Goal: Task Accomplishment & Management: Use online tool/utility

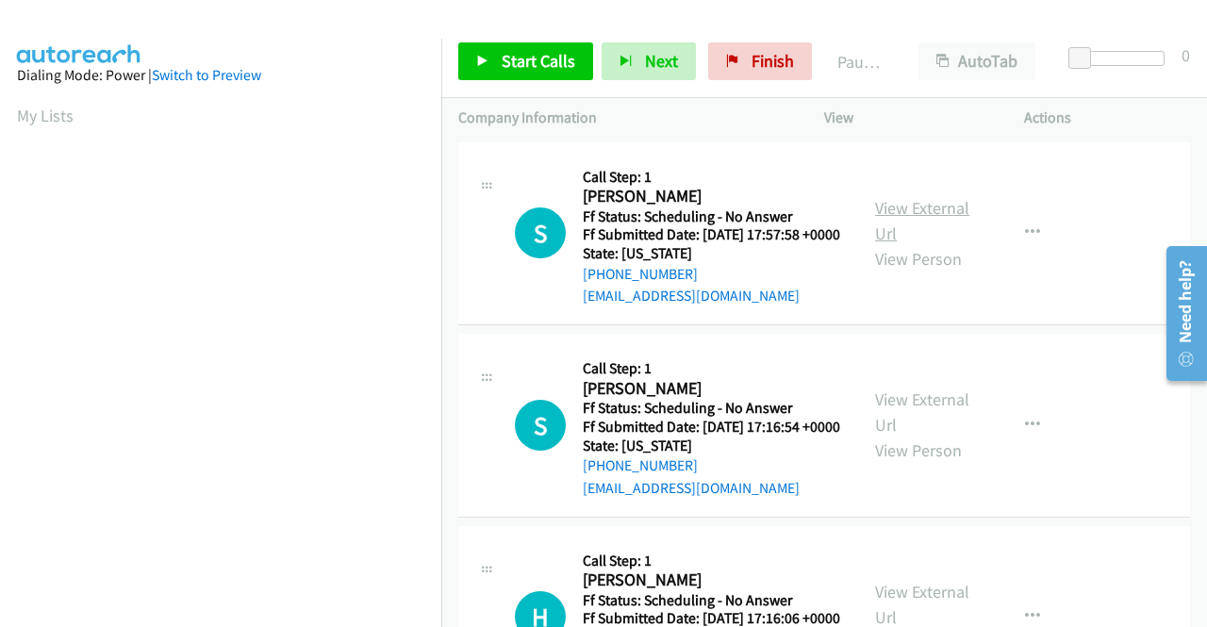
click at [918, 216] on link "View External Url" at bounding box center [922, 220] width 94 height 47
click at [919, 427] on link "View External Url" at bounding box center [922, 412] width 94 height 47
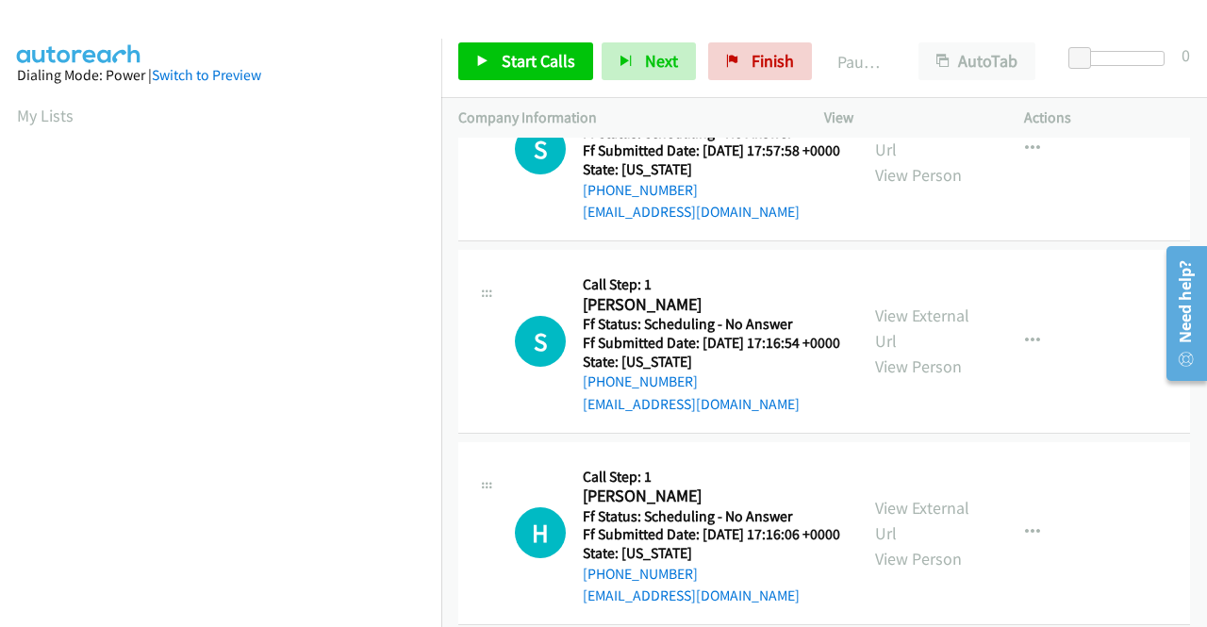
scroll to position [189, 0]
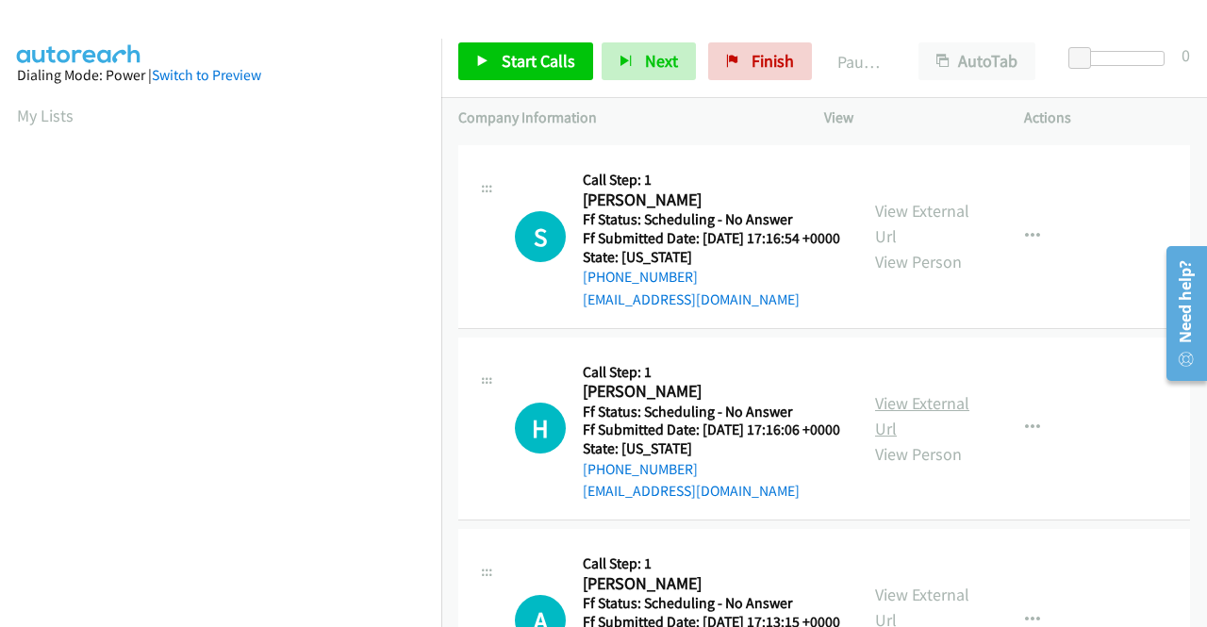
click at [902, 439] on link "View External Url" at bounding box center [922, 415] width 94 height 47
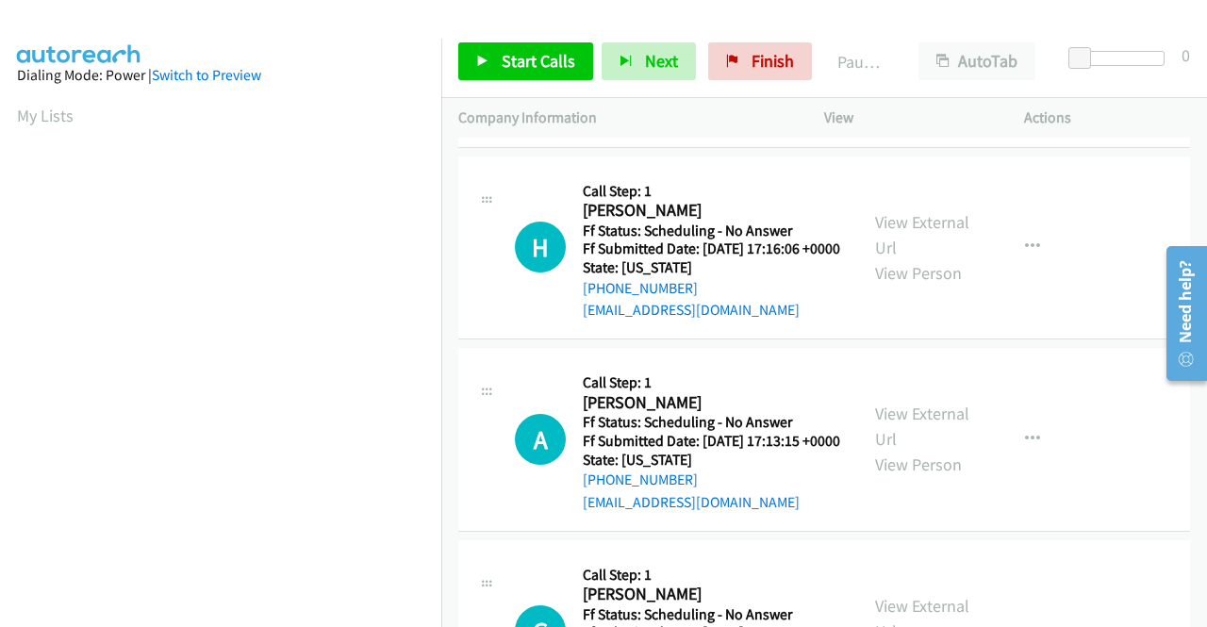
scroll to position [377, 0]
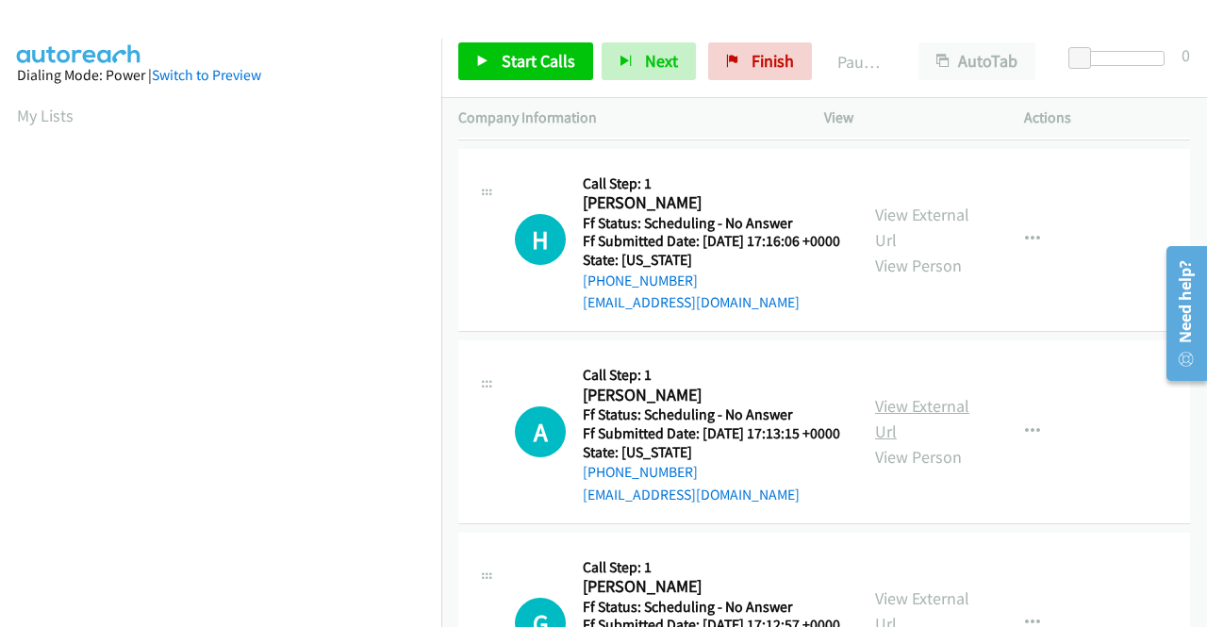
click at [911, 442] on link "View External Url" at bounding box center [922, 418] width 94 height 47
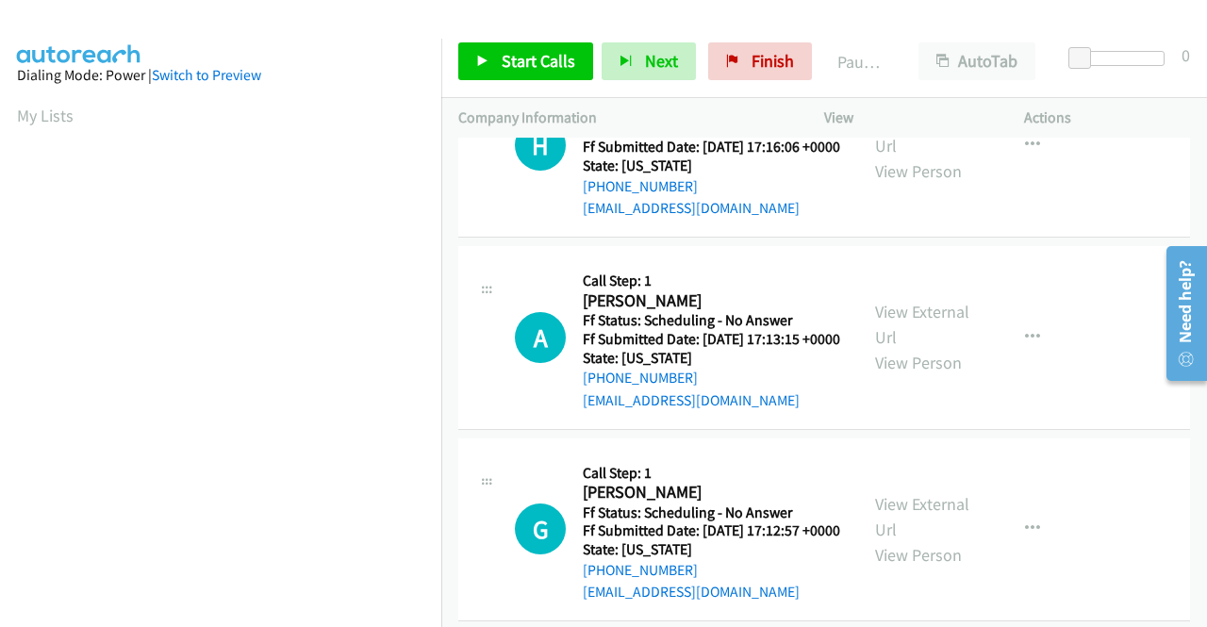
scroll to position [566, 0]
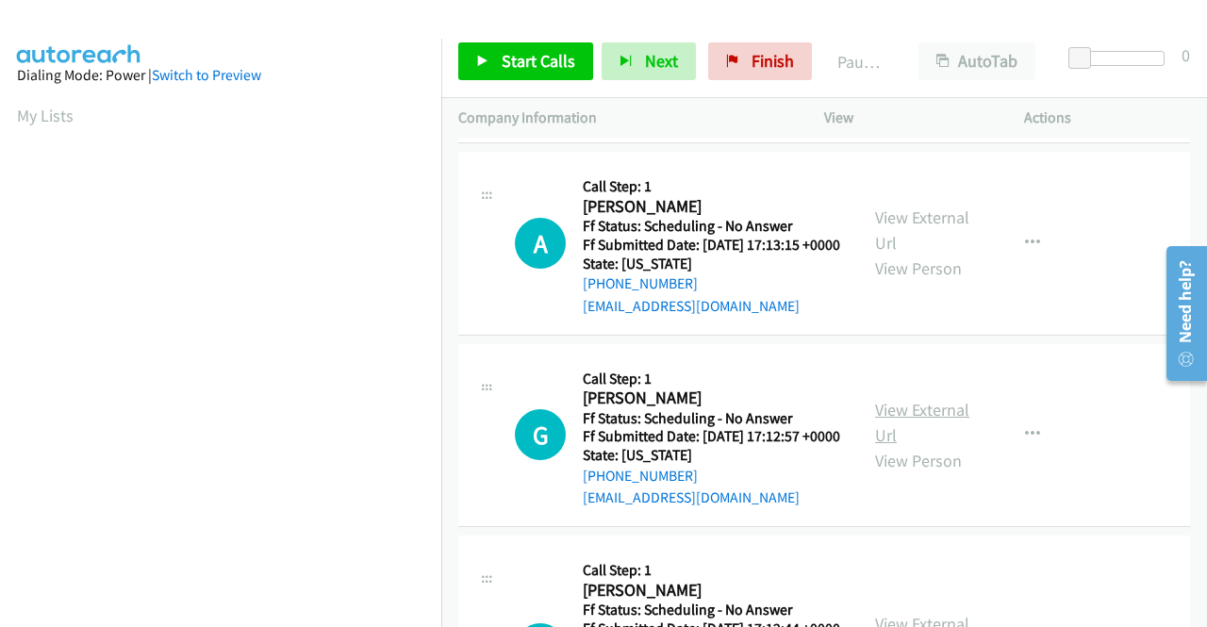
click at [922, 446] on link "View External Url" at bounding box center [922, 422] width 94 height 47
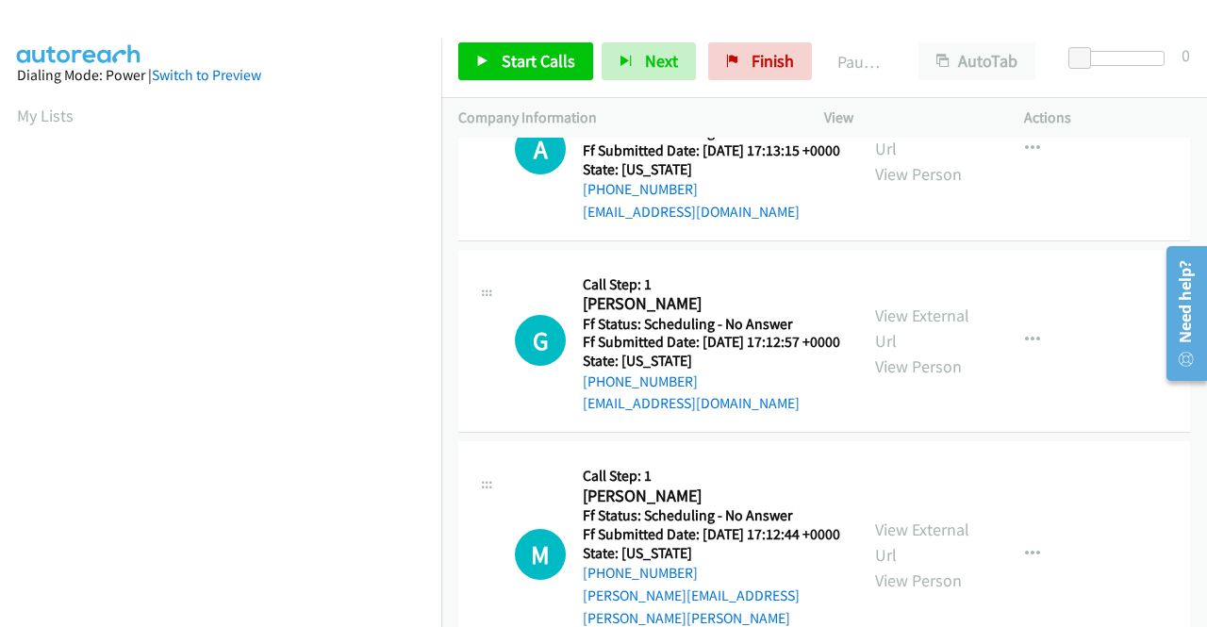
scroll to position [754, 0]
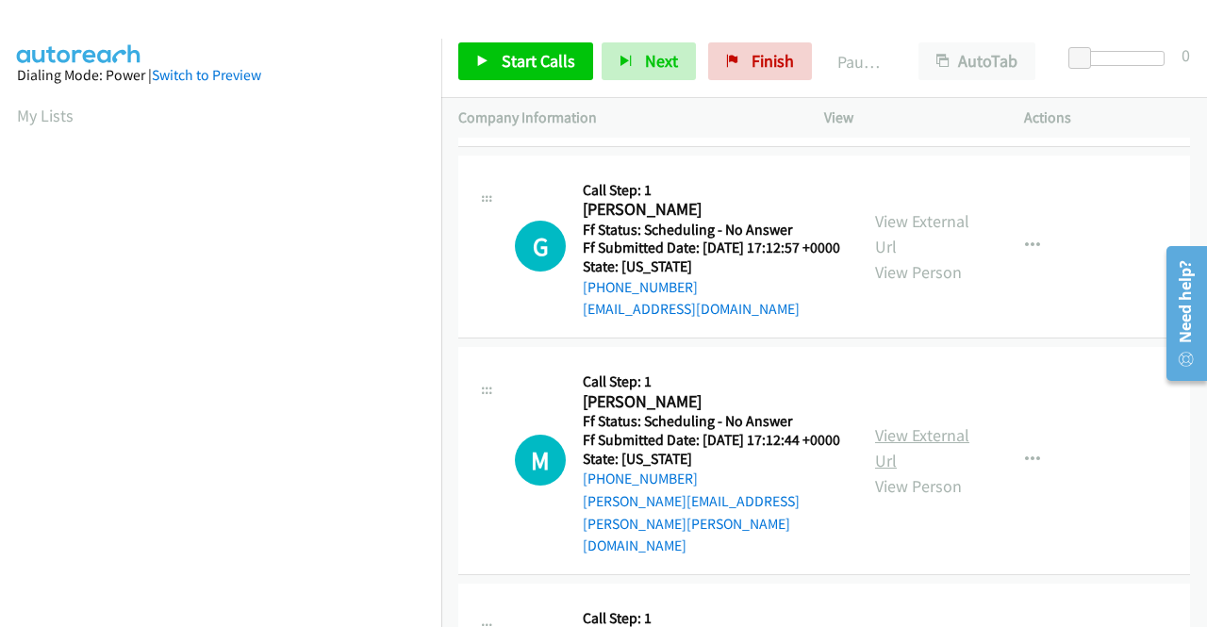
click at [920, 472] on link "View External Url" at bounding box center [922, 447] width 94 height 47
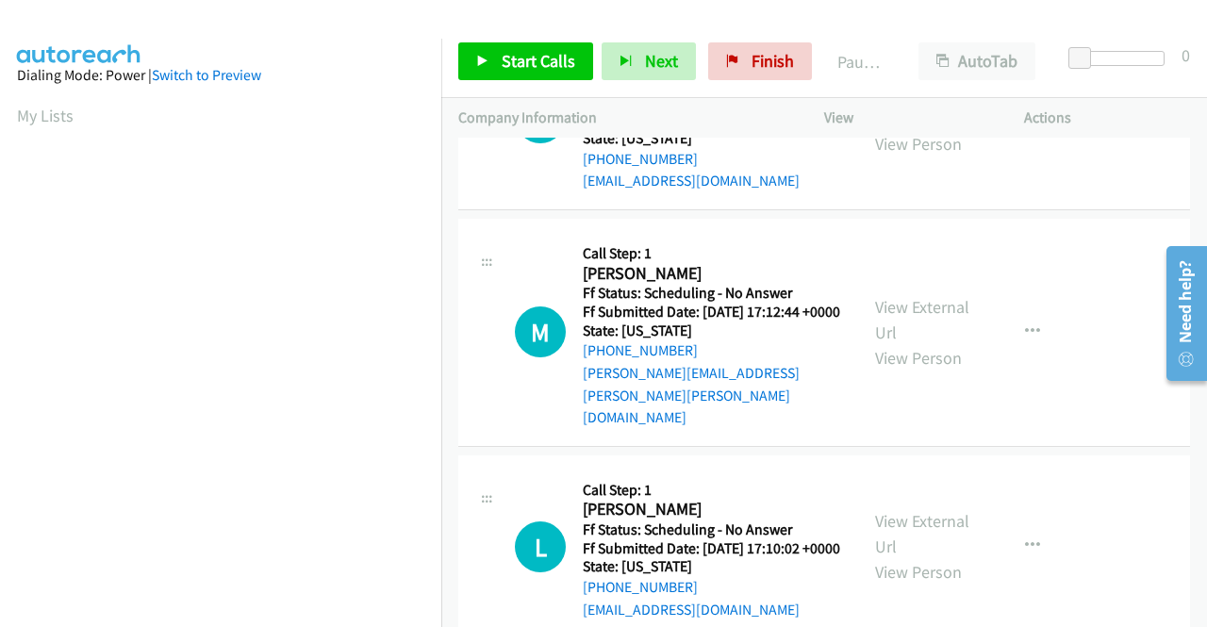
scroll to position [943, 0]
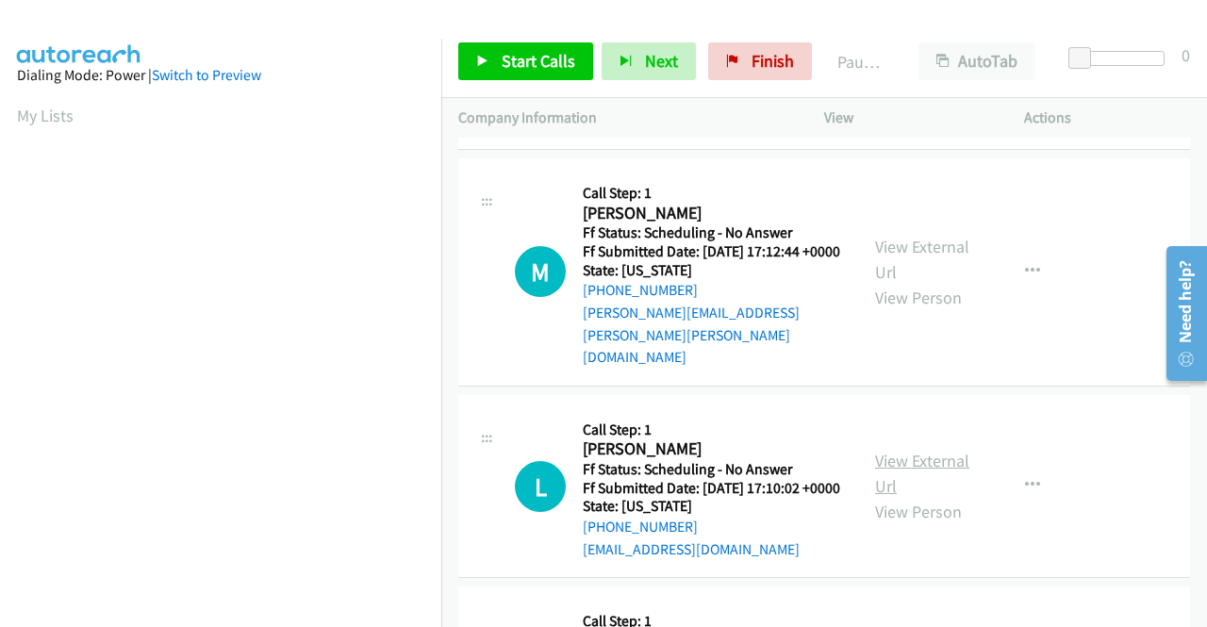
click at [893, 497] on link "View External Url" at bounding box center [922, 473] width 94 height 47
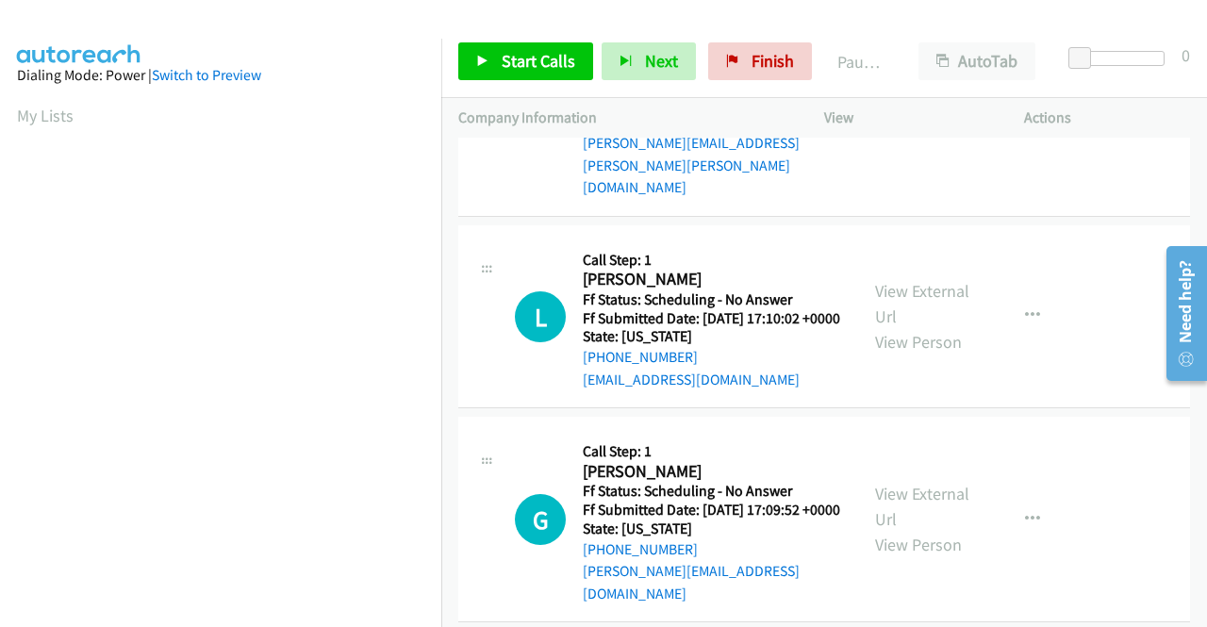
scroll to position [1132, 0]
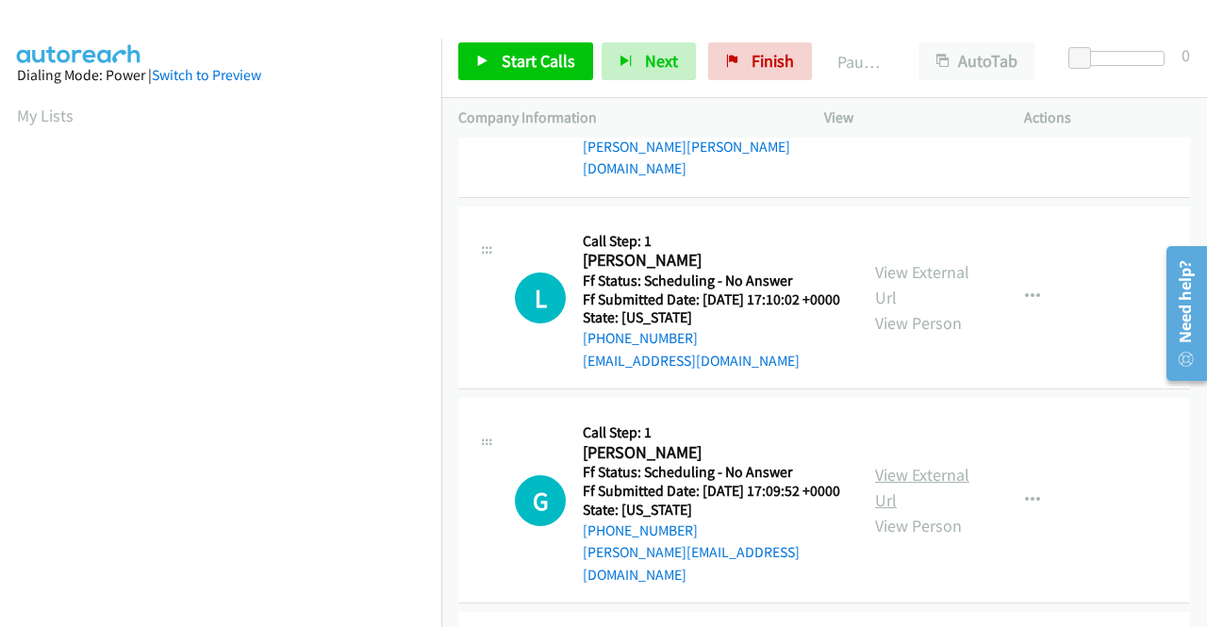
click at [930, 511] on link "View External Url" at bounding box center [922, 487] width 94 height 47
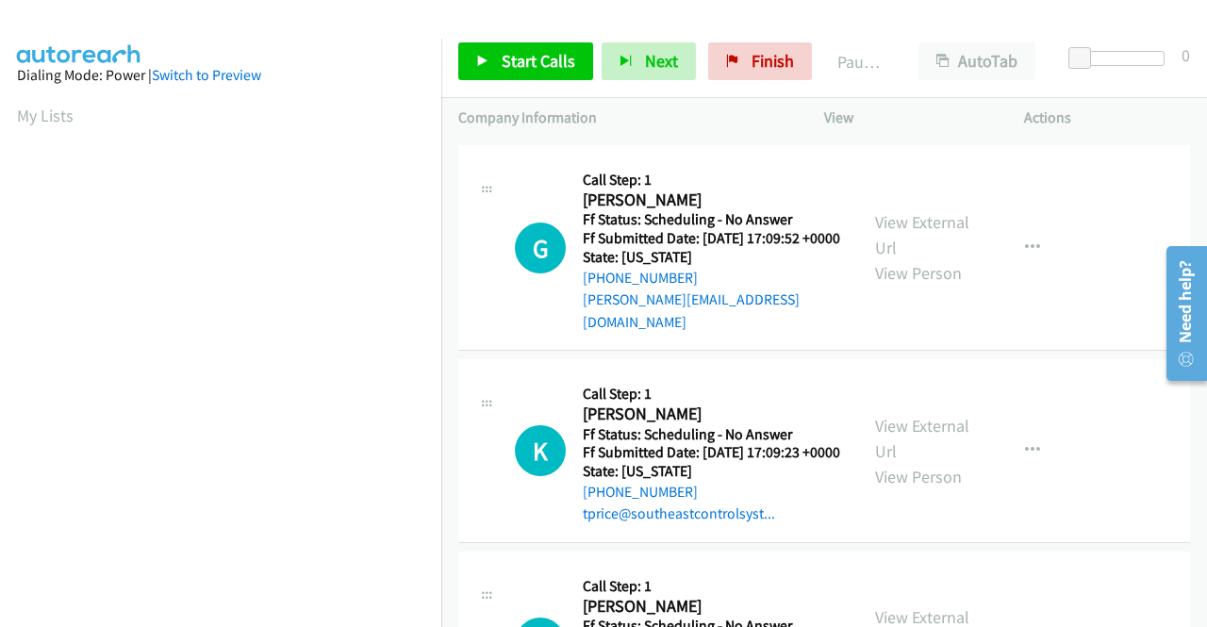
scroll to position [1415, 0]
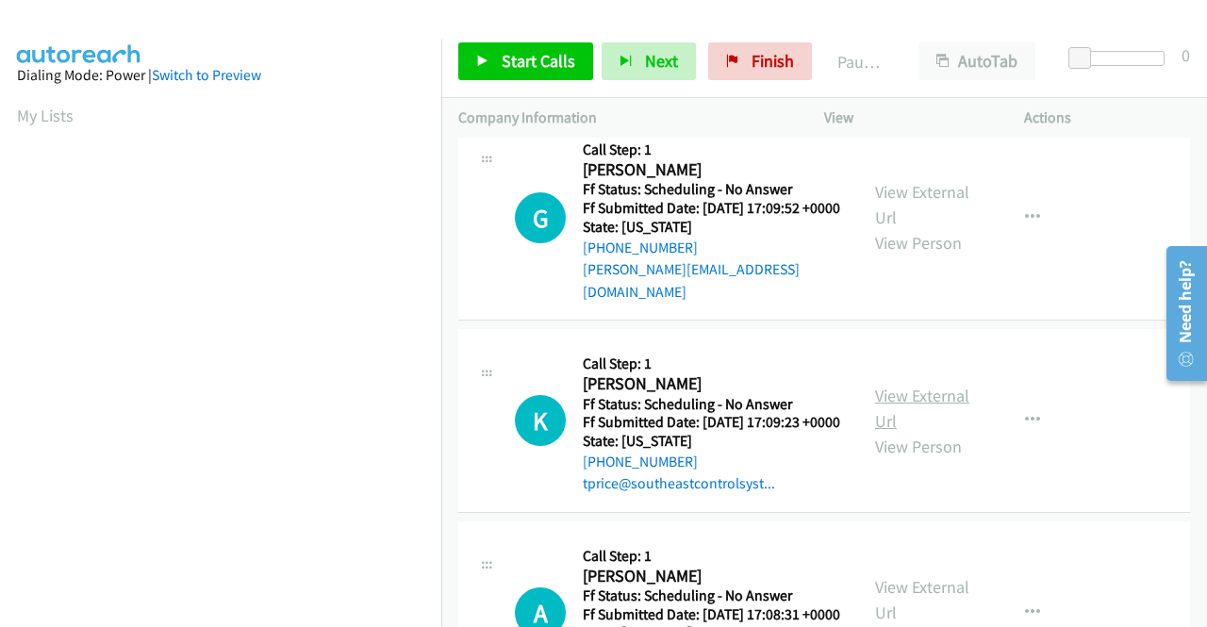
click at [907, 432] on link "View External Url" at bounding box center [922, 408] width 94 height 47
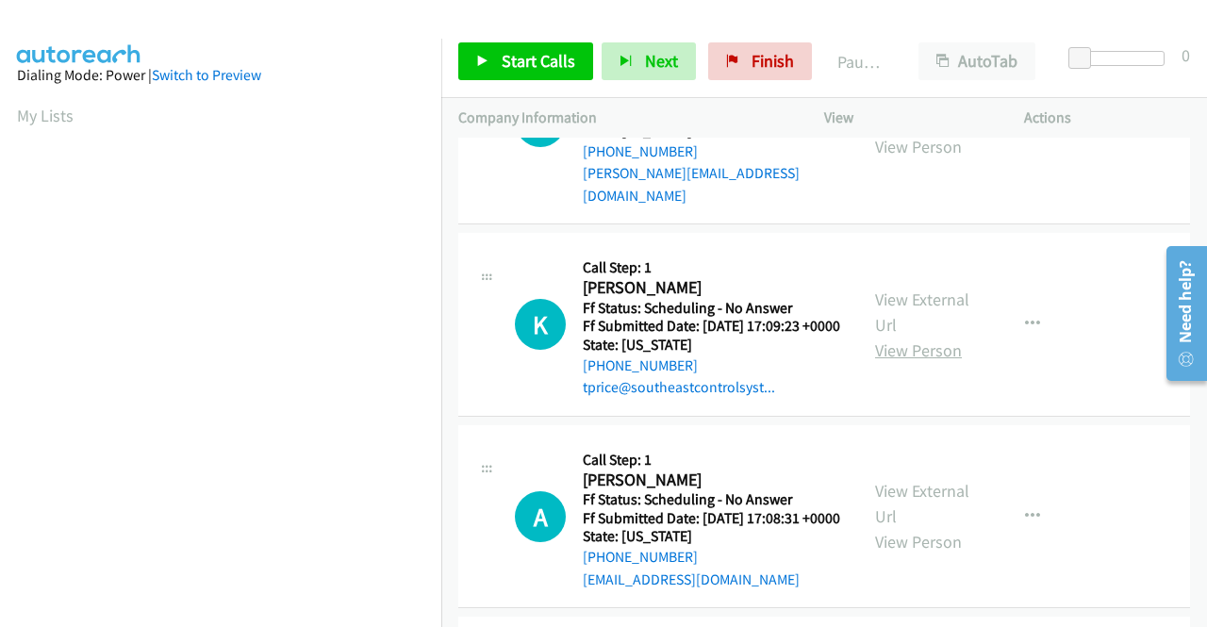
scroll to position [1603, 0]
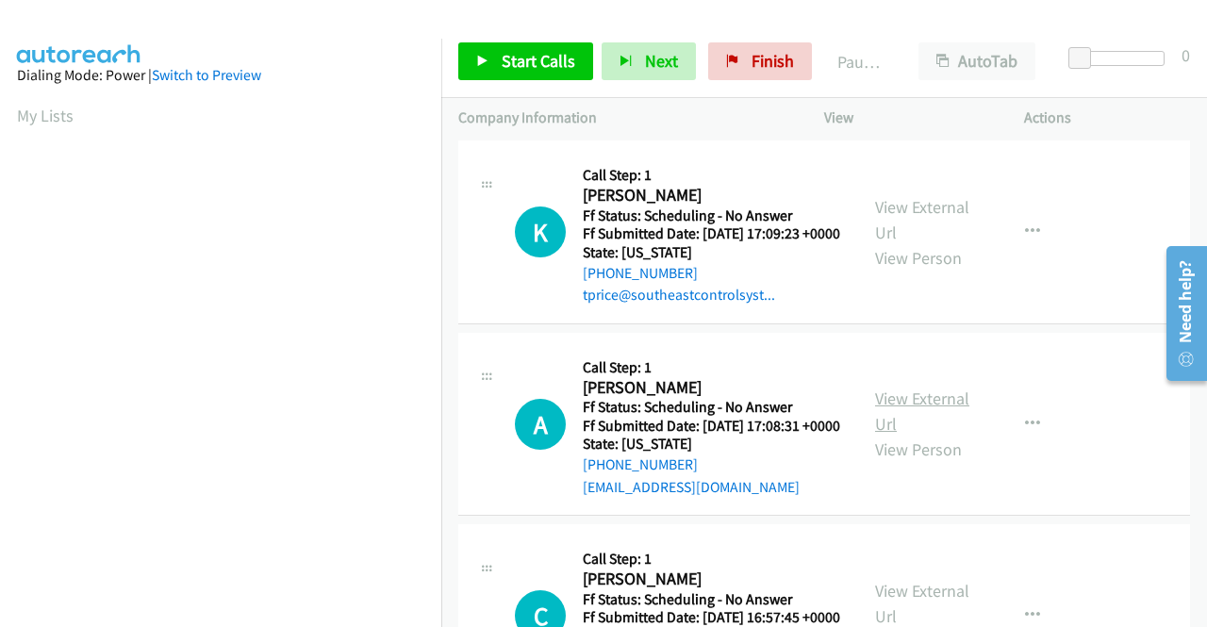
click at [920, 435] on link "View External Url" at bounding box center [922, 411] width 94 height 47
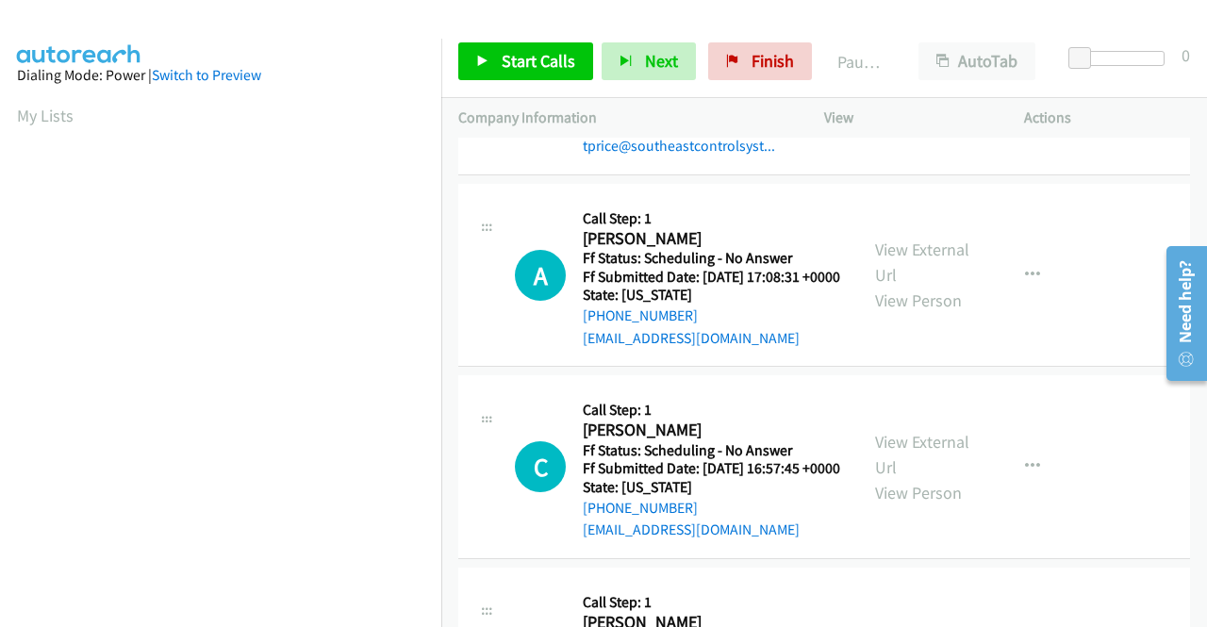
scroll to position [1792, 0]
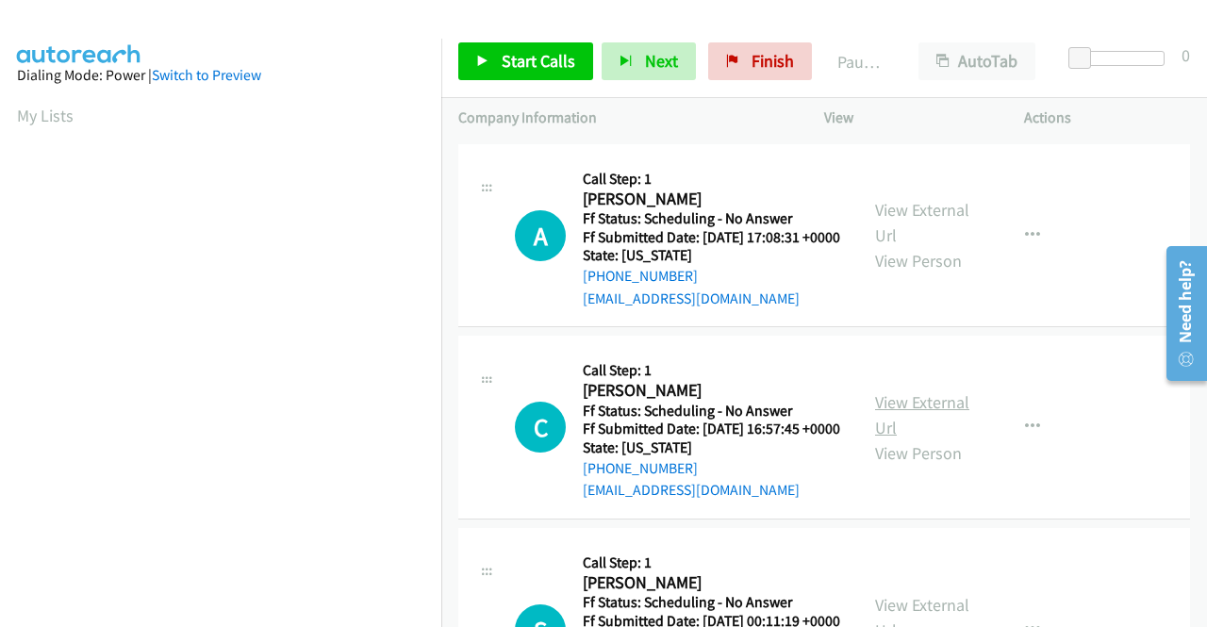
click at [901, 439] on link "View External Url" at bounding box center [922, 414] width 94 height 47
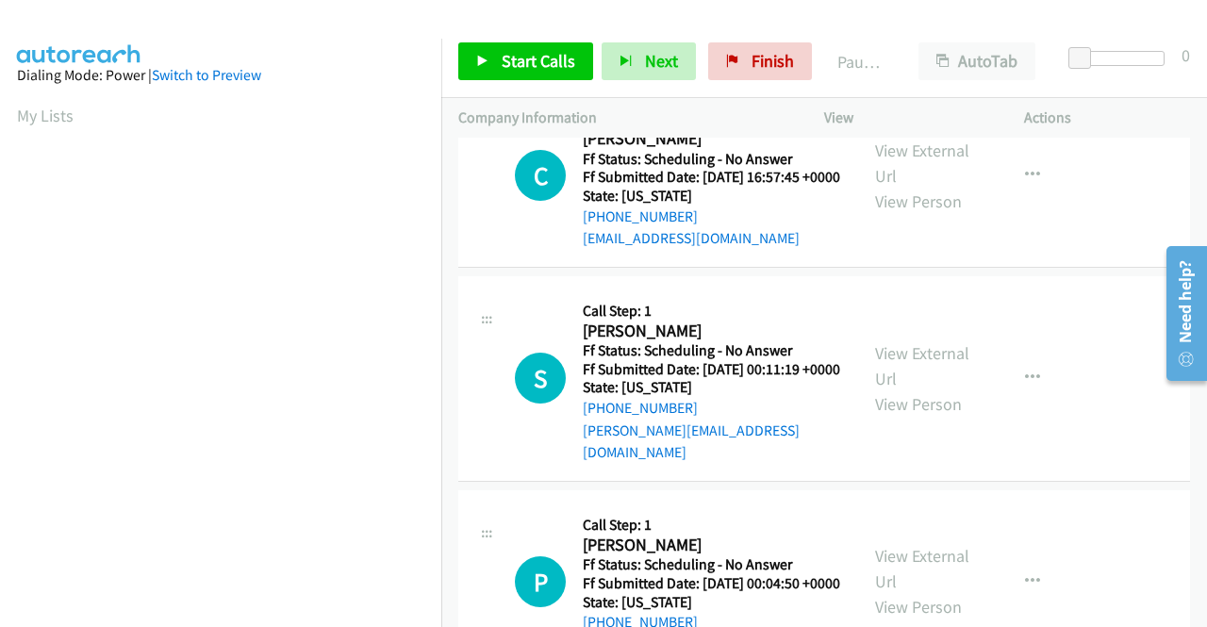
scroll to position [2075, 0]
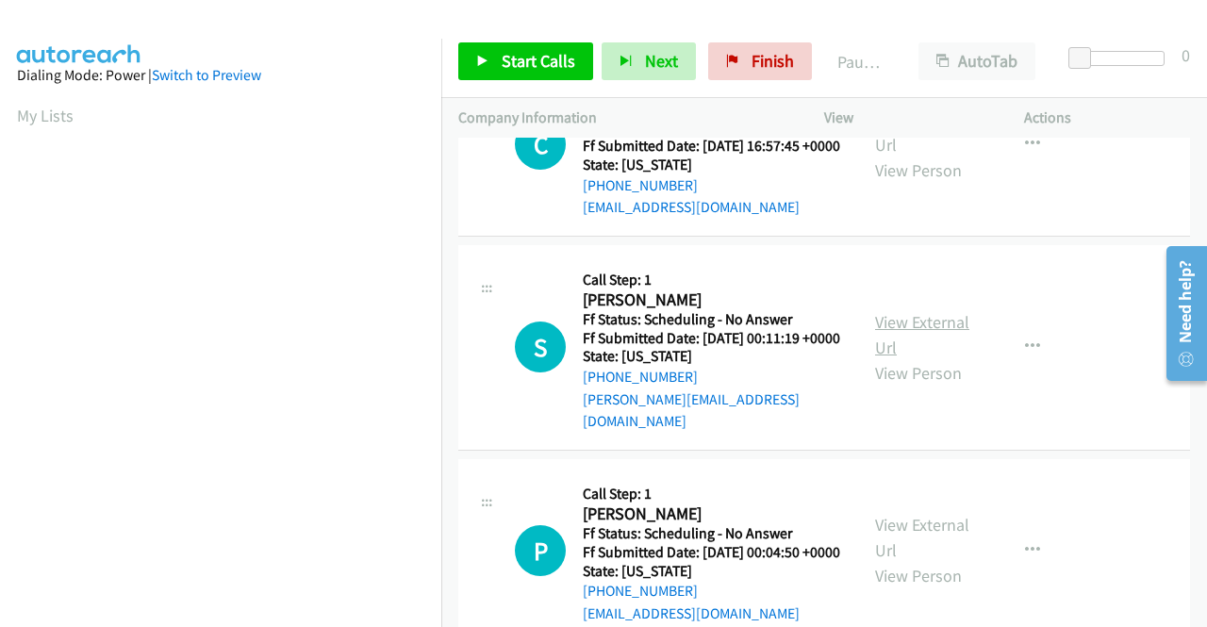
click at [903, 358] on link "View External Url" at bounding box center [922, 334] width 94 height 47
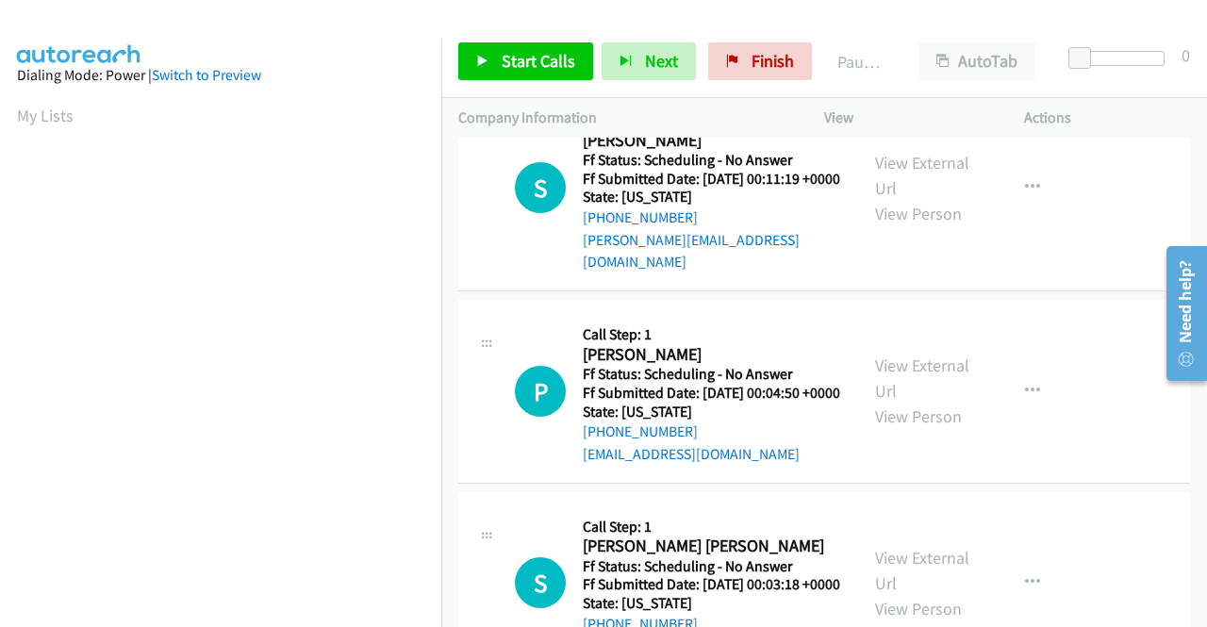
scroll to position [2263, 0]
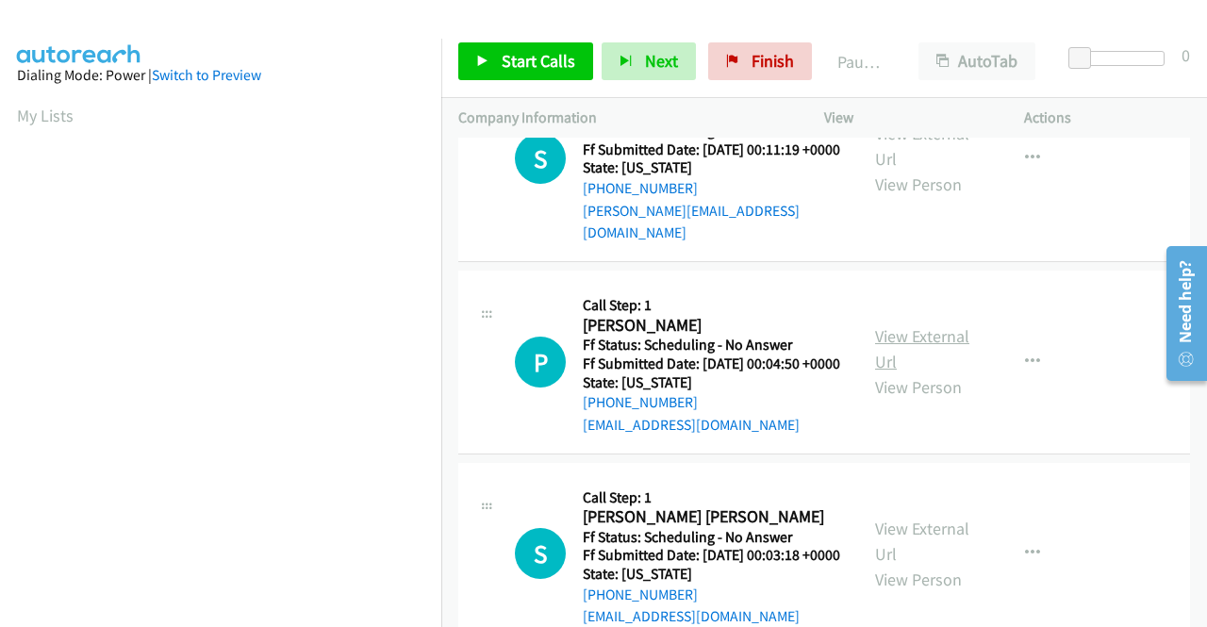
click at [951, 373] on link "View External Url" at bounding box center [922, 348] width 94 height 47
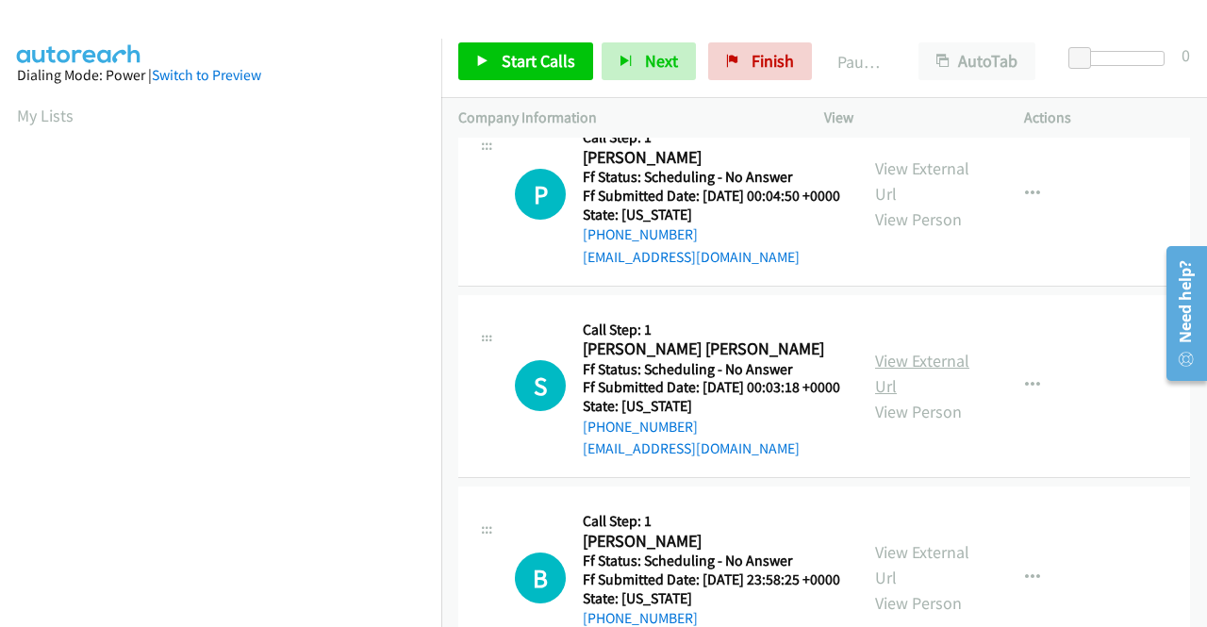
scroll to position [2452, 0]
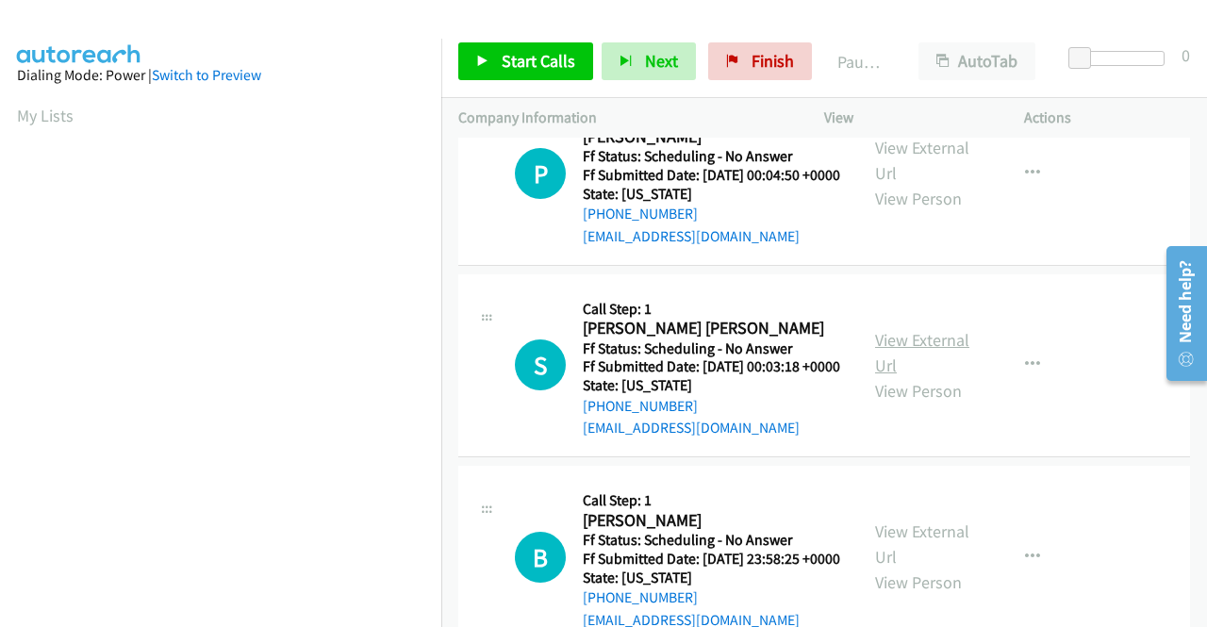
click at [948, 376] on link "View External Url" at bounding box center [922, 352] width 94 height 47
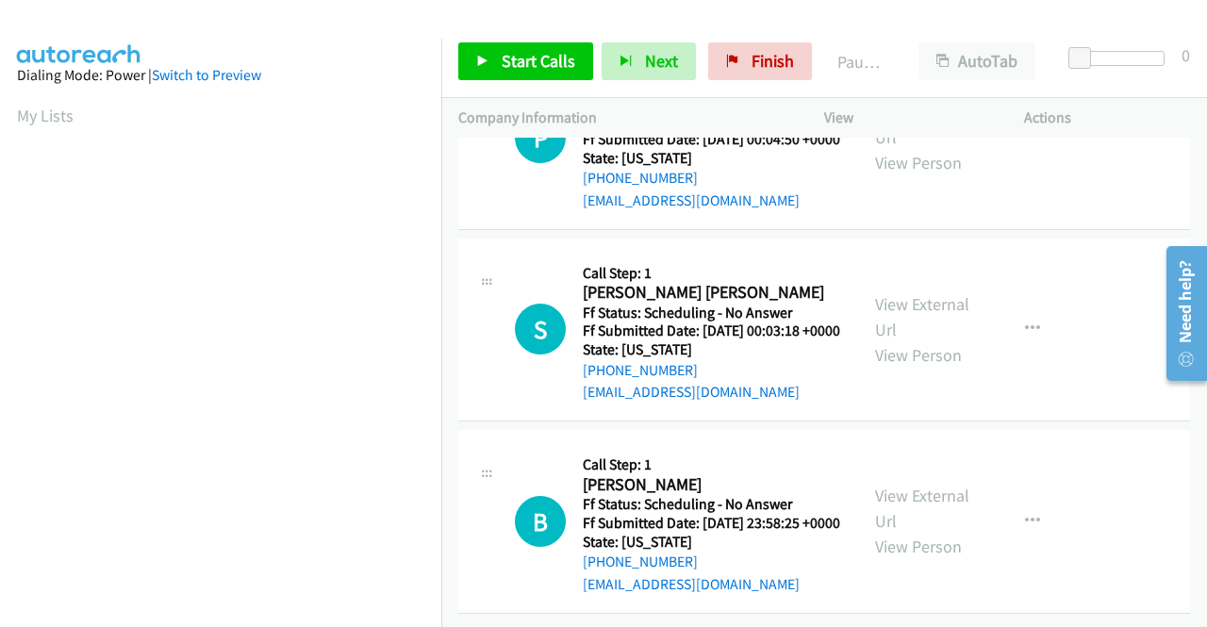
scroll to position [2641, 0]
click at [890, 523] on link "View External Url" at bounding box center [922, 508] width 94 height 47
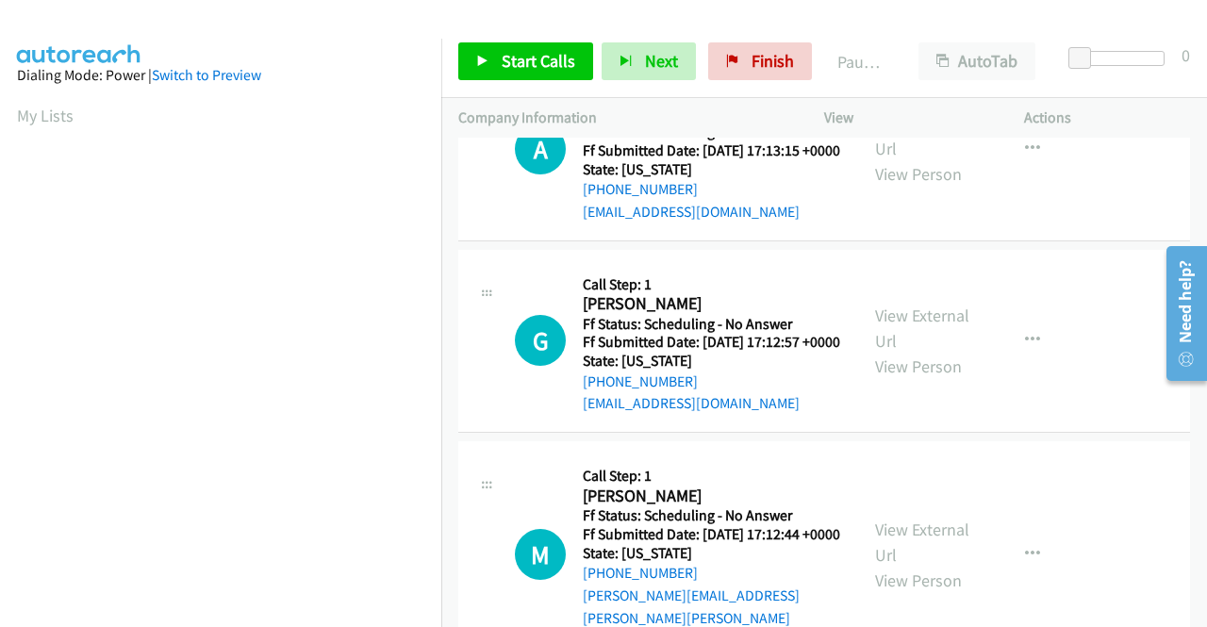
scroll to position [0, 0]
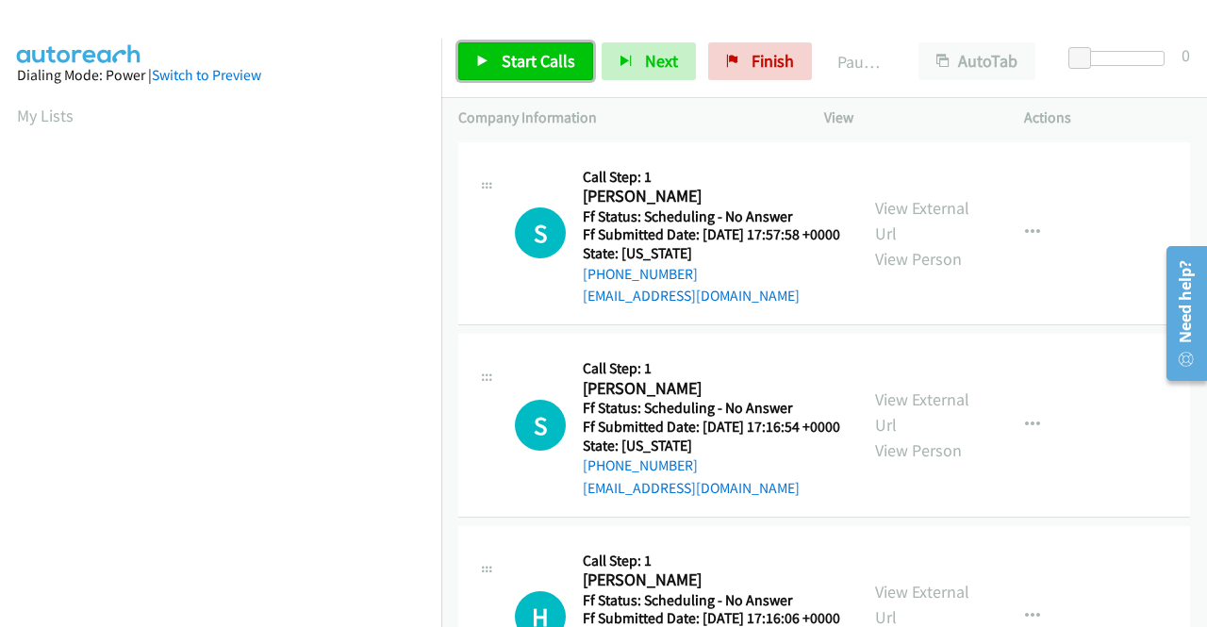
click at [528, 69] on span "Start Calls" at bounding box center [539, 61] width 74 height 22
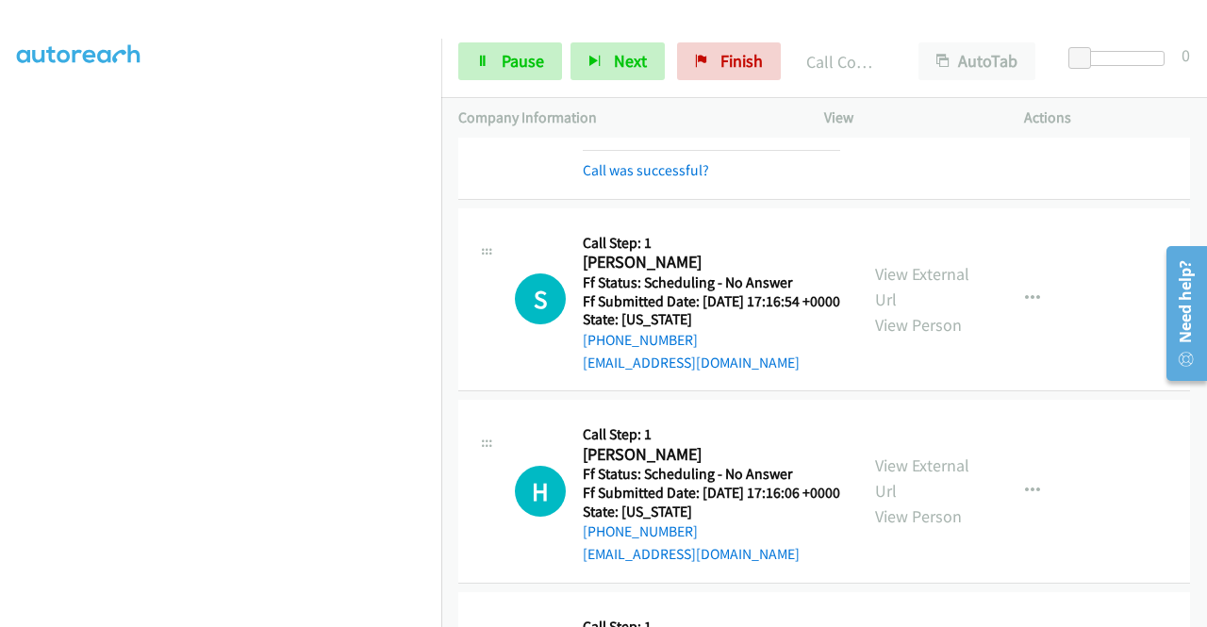
scroll to position [208, 0]
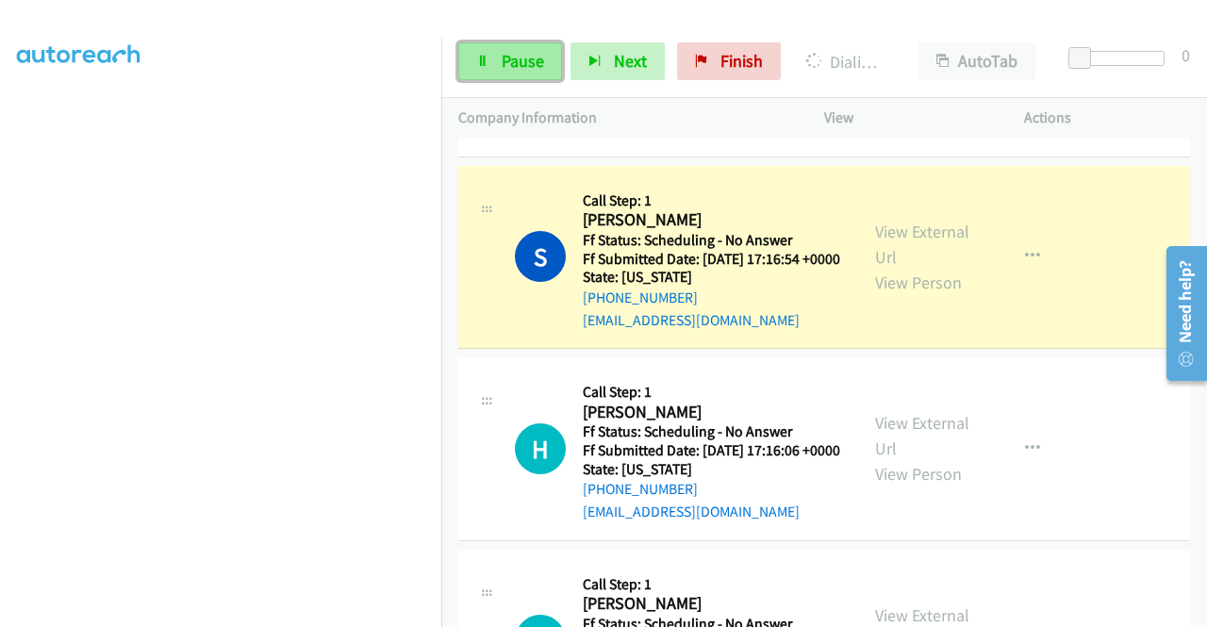
click at [493, 53] on link "Pause" at bounding box center [510, 61] width 104 height 38
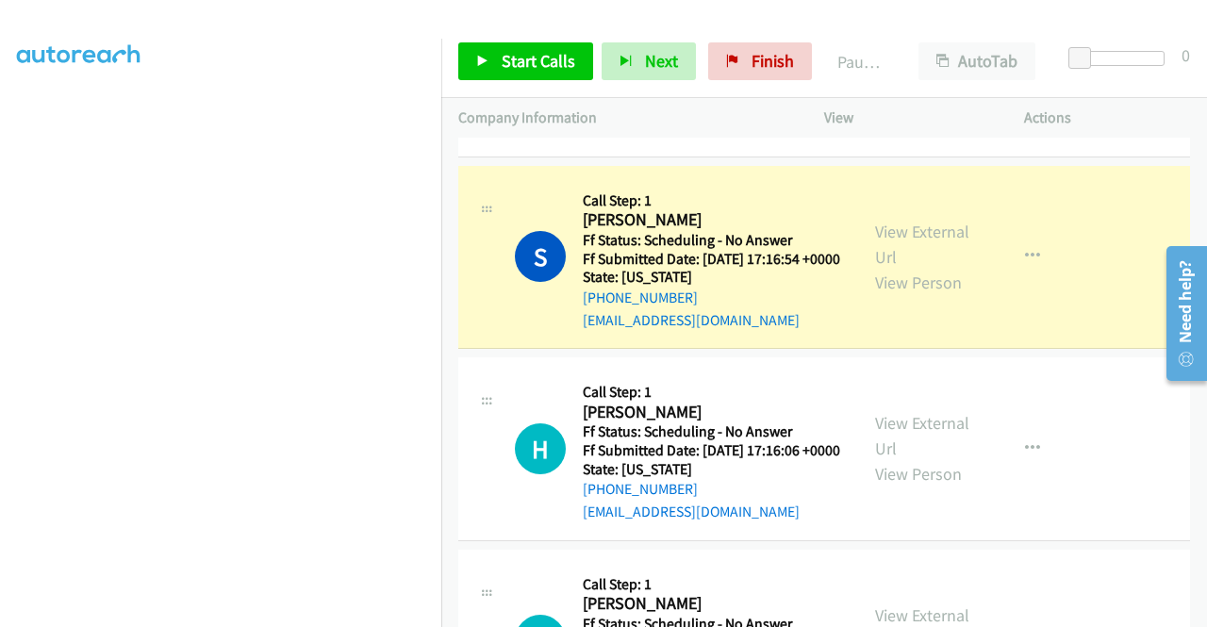
scroll to position [430, 0]
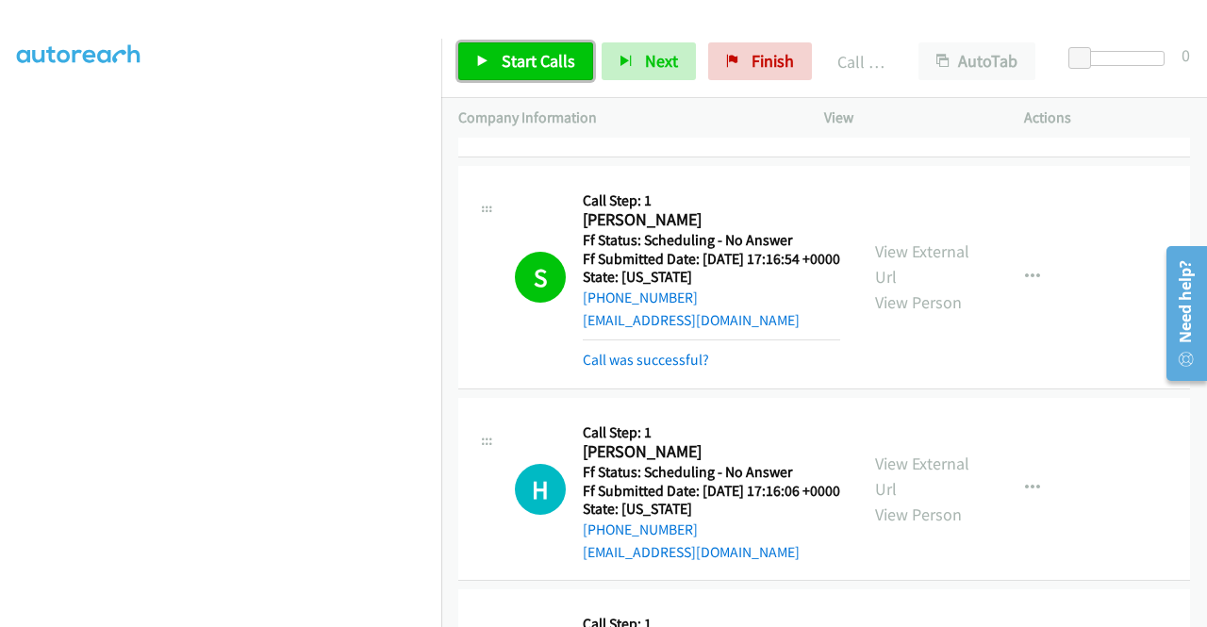
click at [556, 52] on span "Start Calls" at bounding box center [539, 61] width 74 height 22
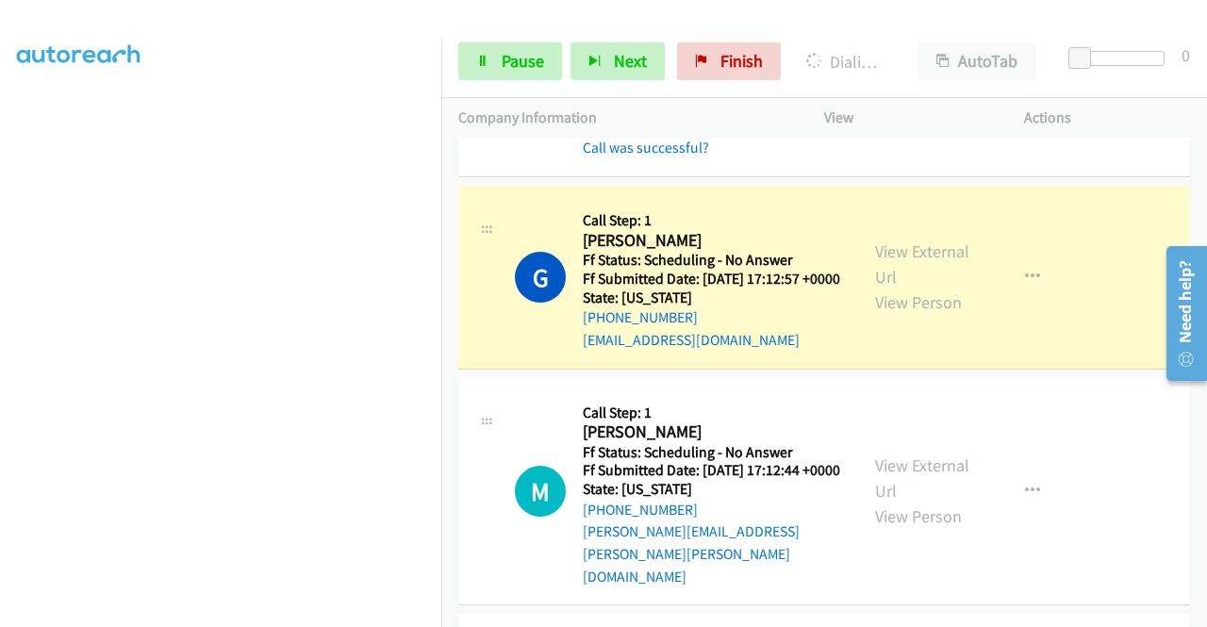
scroll to position [963, 0]
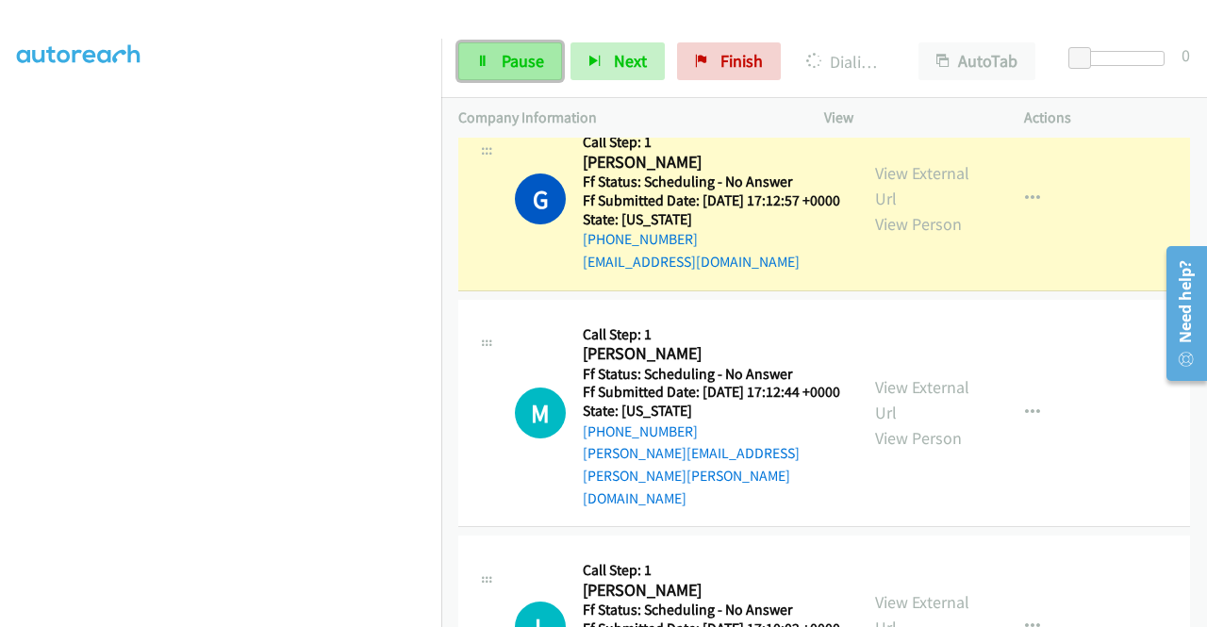
click at [548, 69] on link "Pause" at bounding box center [510, 61] width 104 height 38
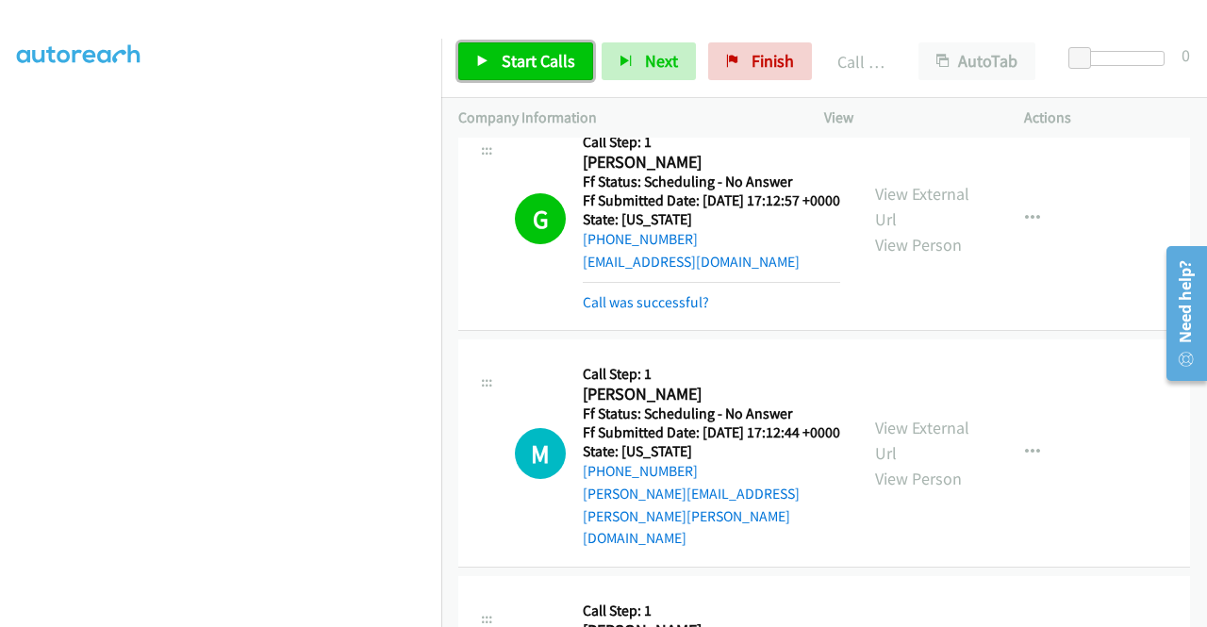
click at [524, 58] on span "Start Calls" at bounding box center [539, 61] width 74 height 22
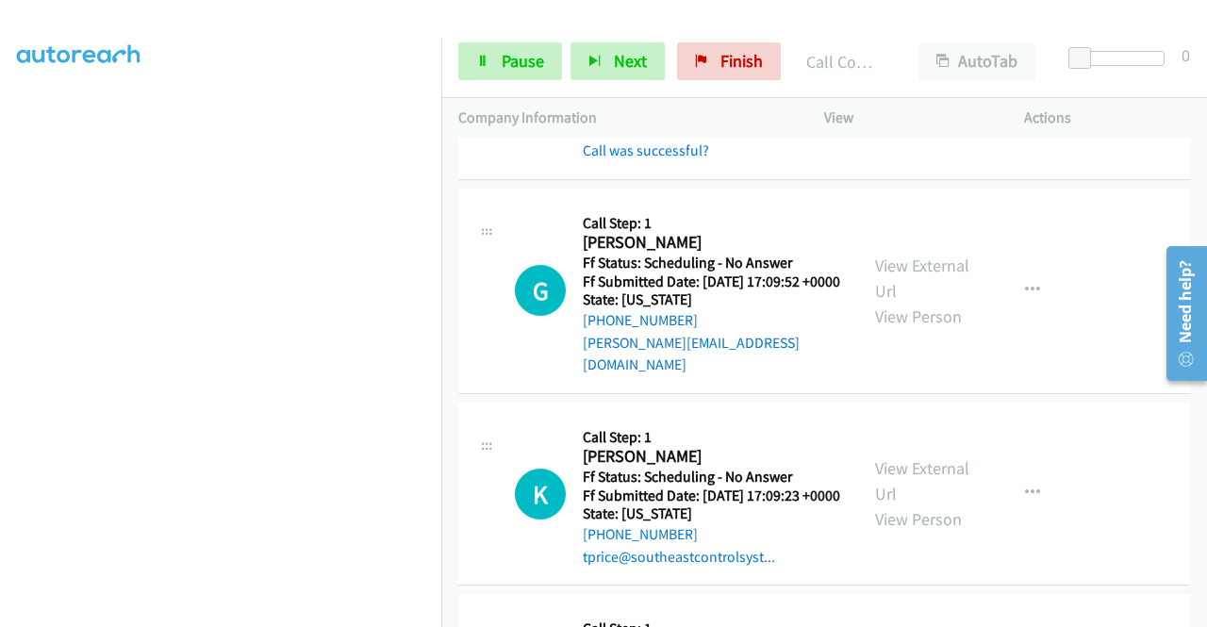
scroll to position [1717, 0]
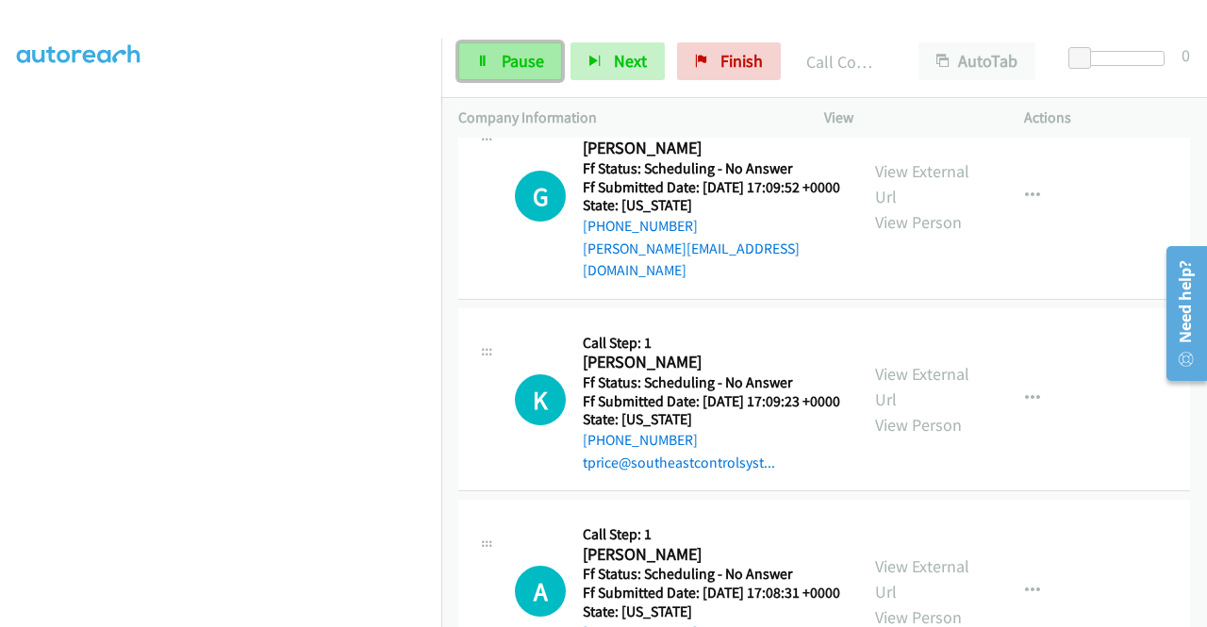
click at [507, 56] on span "Pause" at bounding box center [523, 61] width 42 height 22
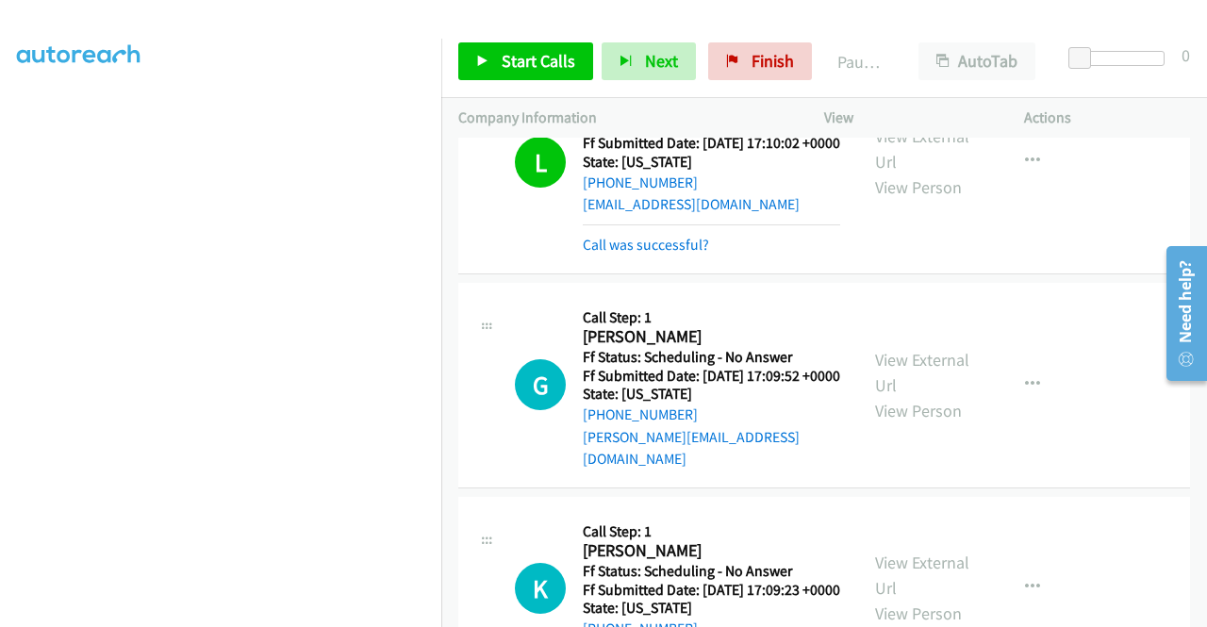
scroll to position [1623, 0]
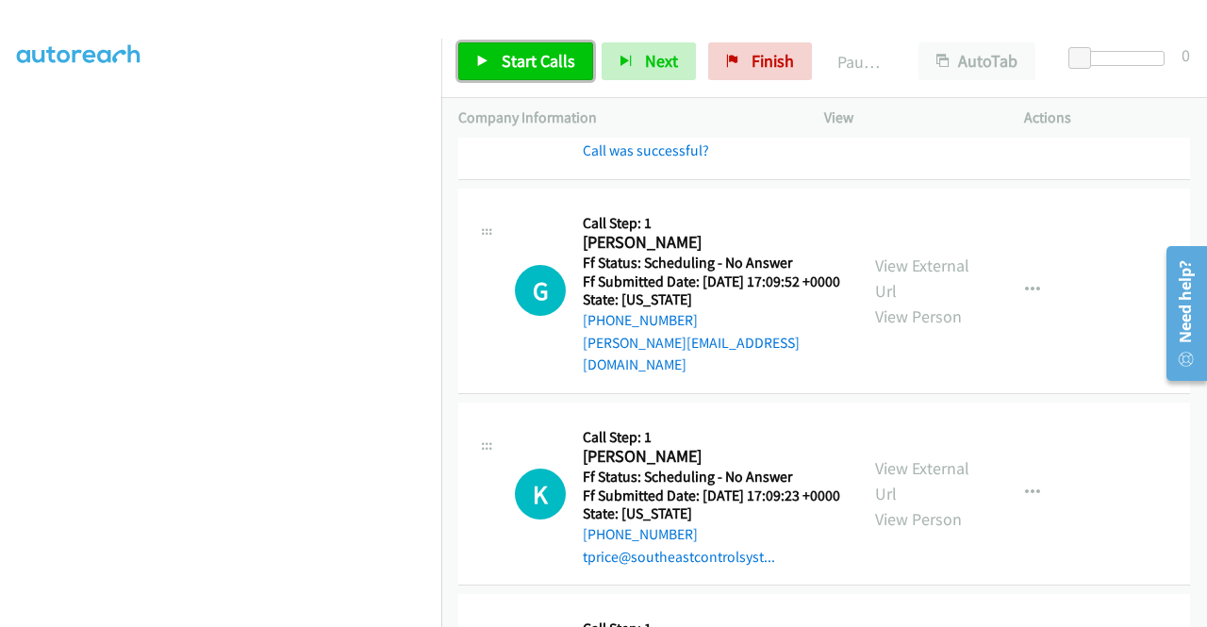
click at [555, 62] on span "Start Calls" at bounding box center [539, 61] width 74 height 22
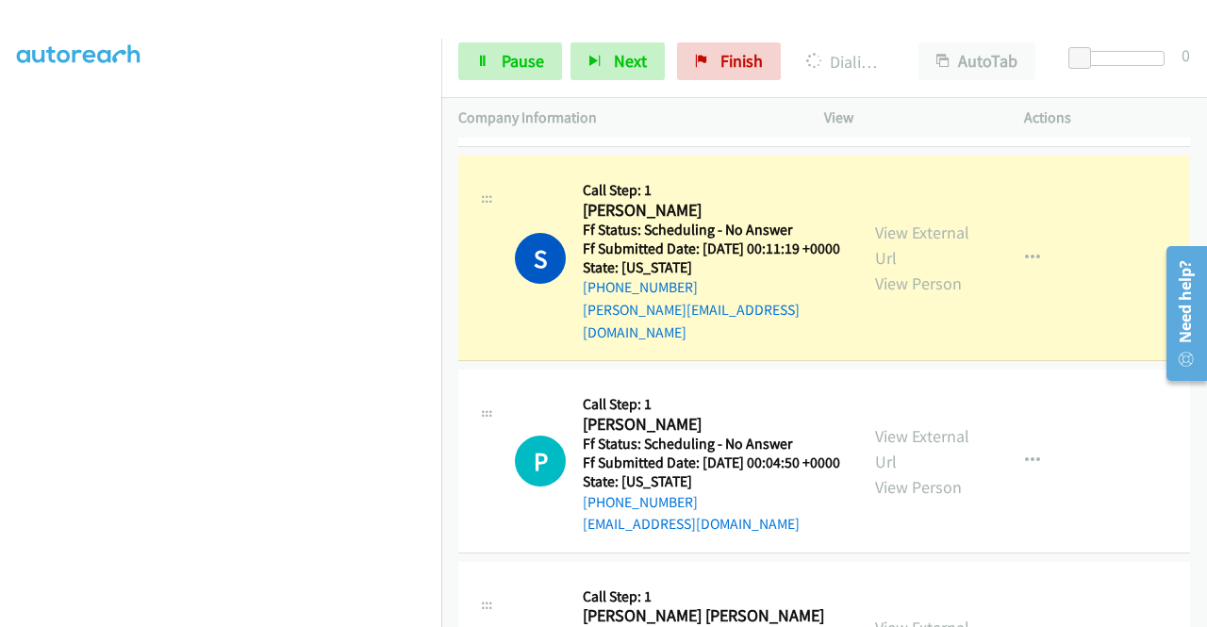
scroll to position [2660, 0]
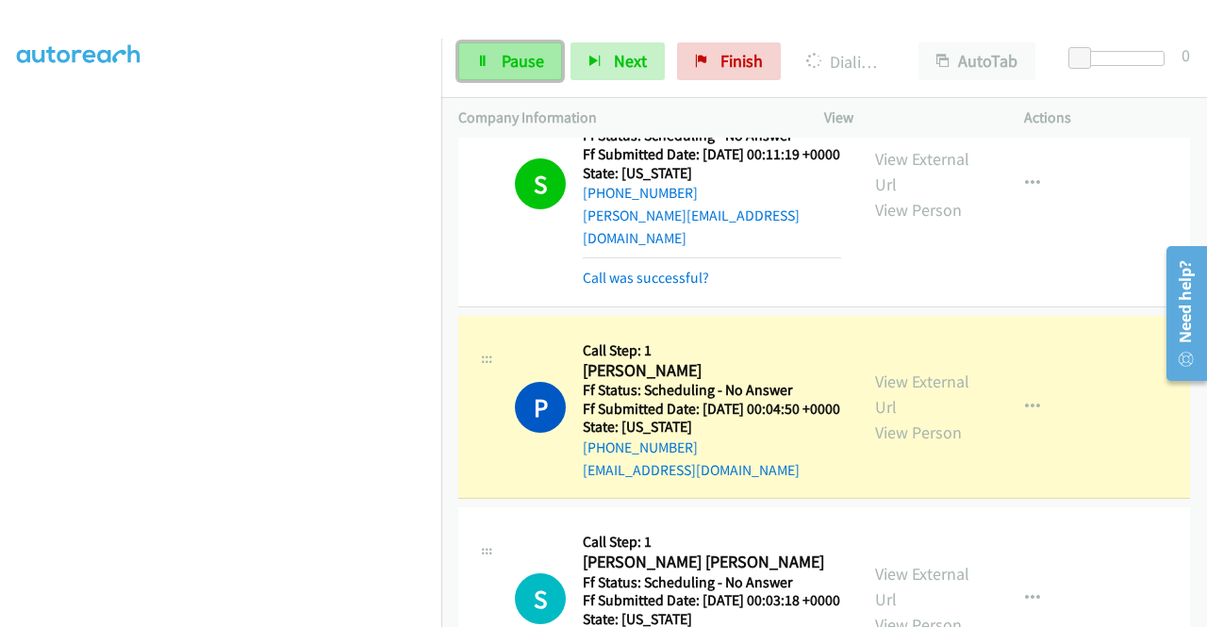
click at [492, 48] on link "Pause" at bounding box center [510, 61] width 104 height 38
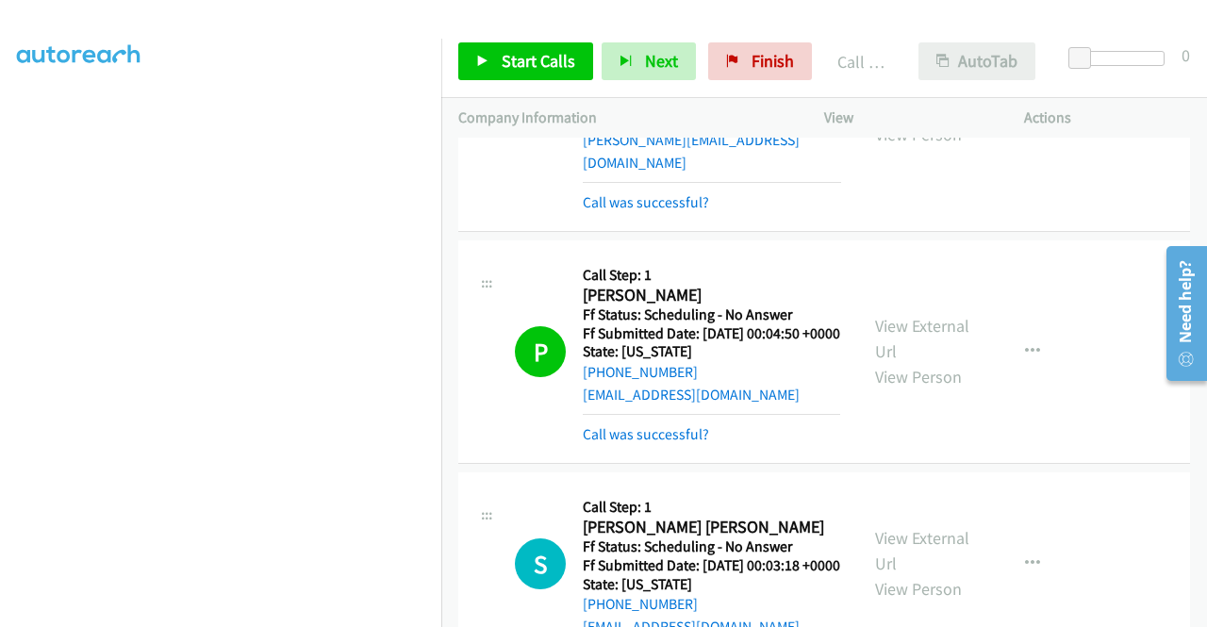
scroll to position [2849, 0]
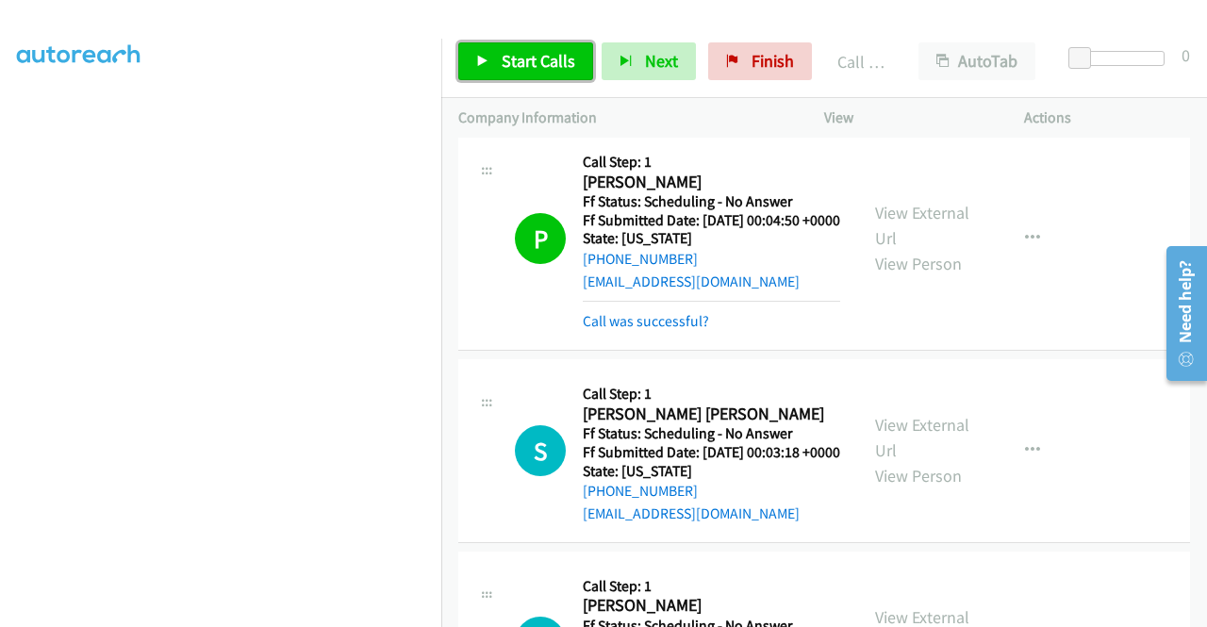
click at [551, 66] on span "Start Calls" at bounding box center [539, 61] width 74 height 22
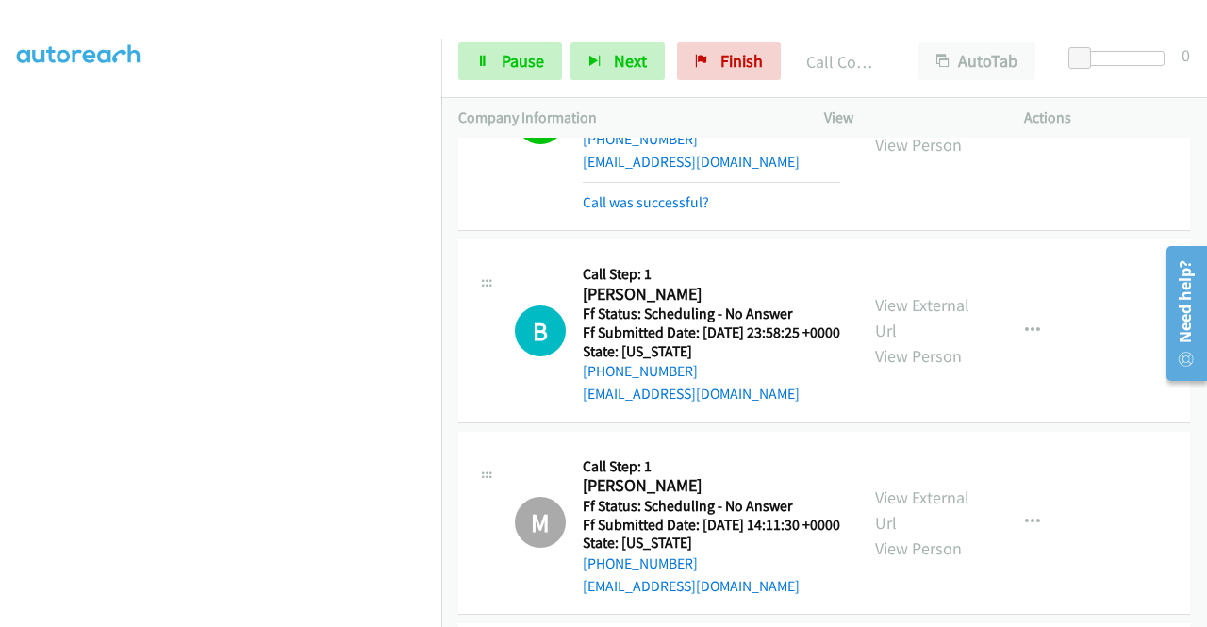
scroll to position [3226, 0]
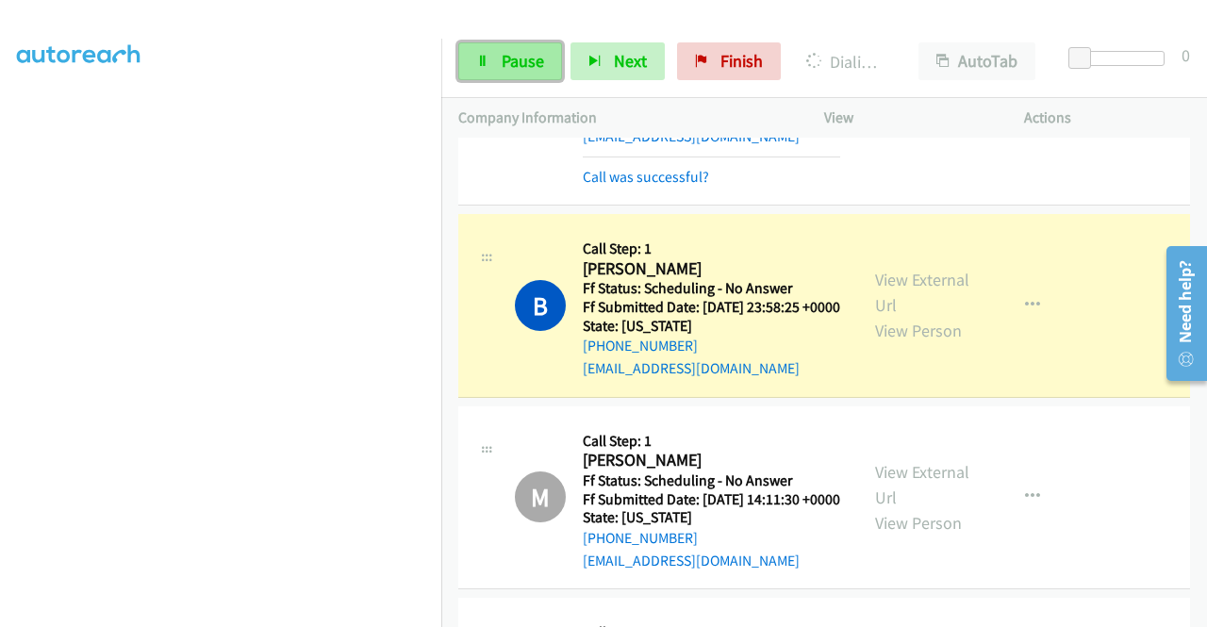
click at [507, 53] on span "Pause" at bounding box center [523, 61] width 42 height 22
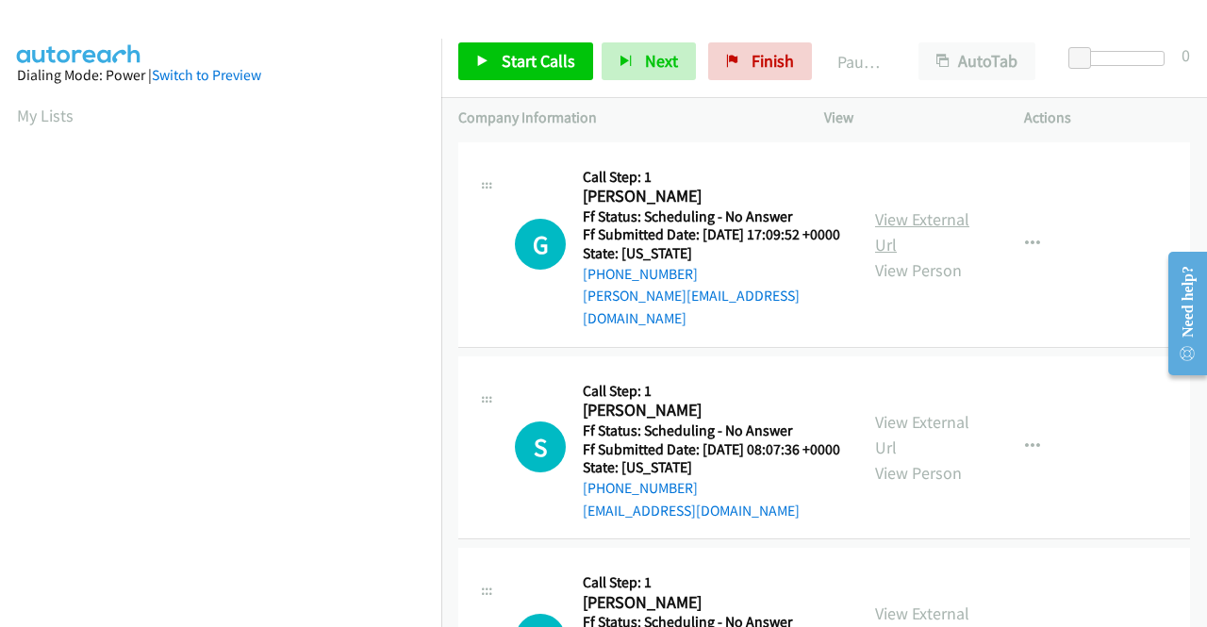
click at [943, 211] on link "View External Url" at bounding box center [922, 231] width 94 height 47
click at [933, 429] on link "View External Url" at bounding box center [922, 434] width 94 height 47
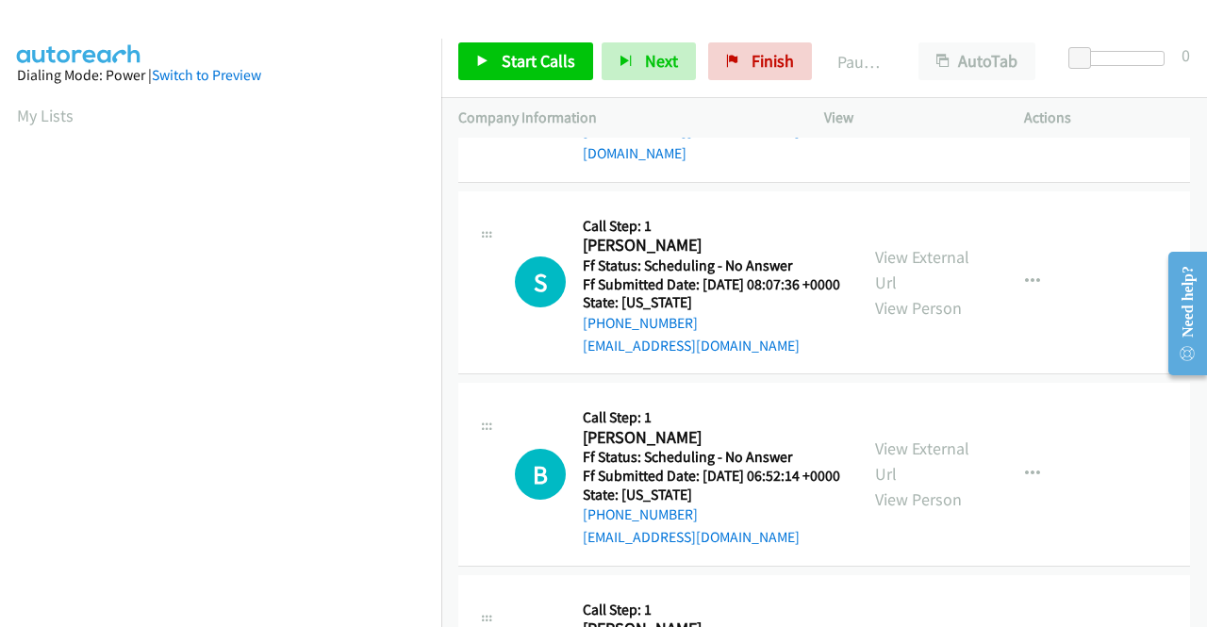
scroll to position [189, 0]
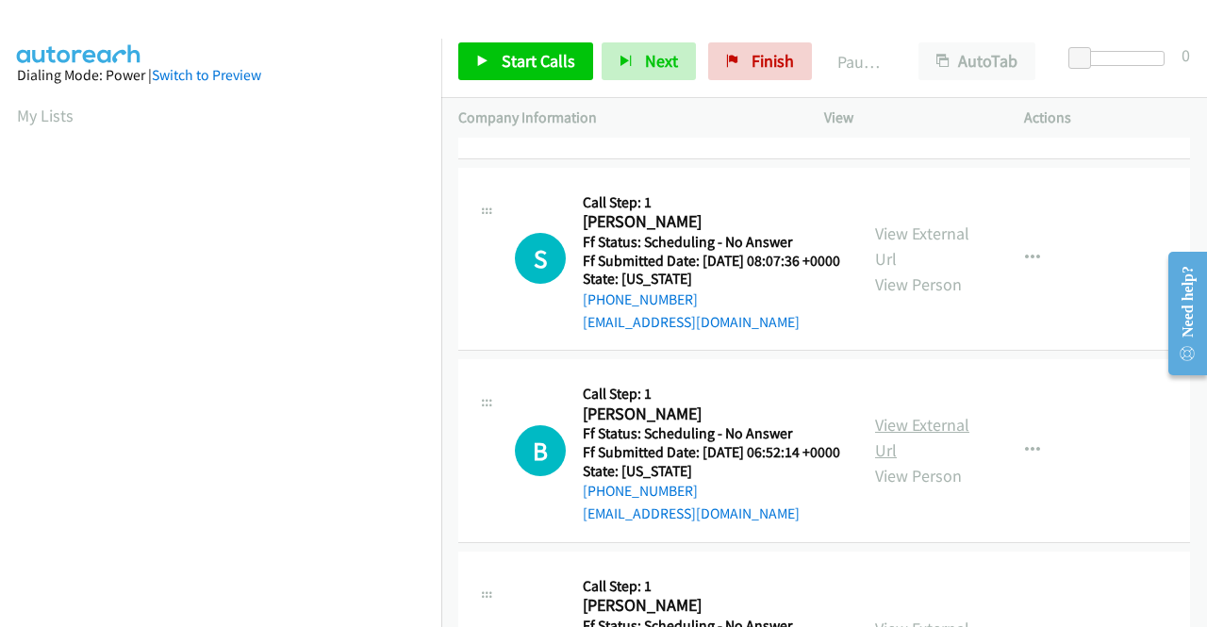
click at [906, 450] on link "View External Url" at bounding box center [922, 437] width 94 height 47
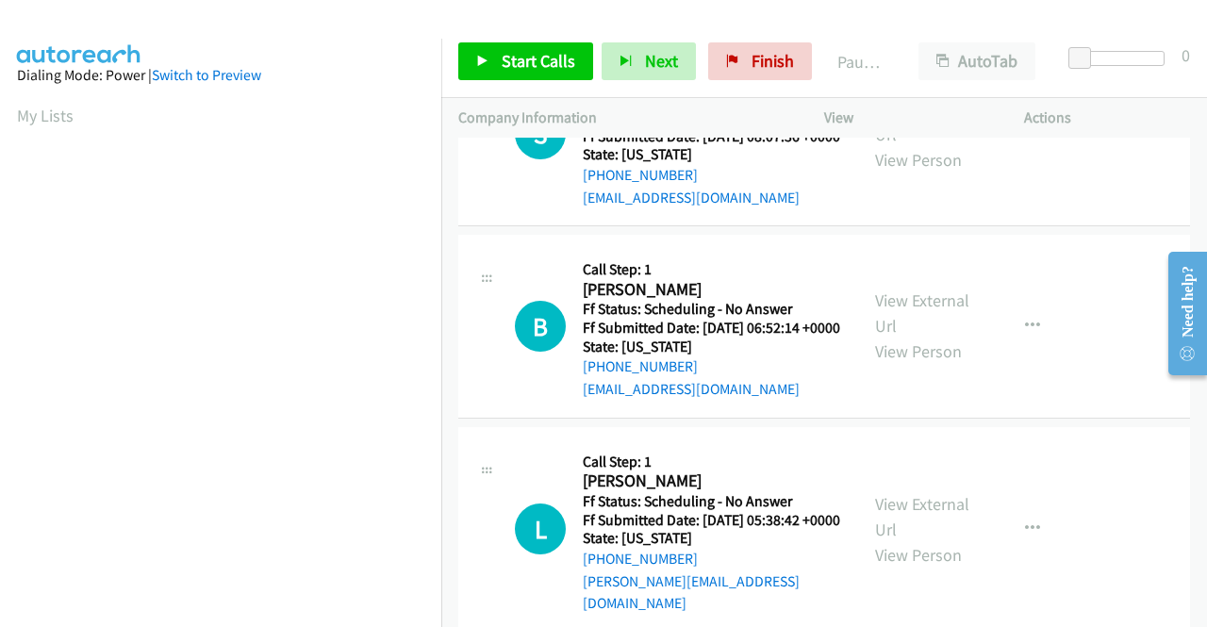
scroll to position [472, 0]
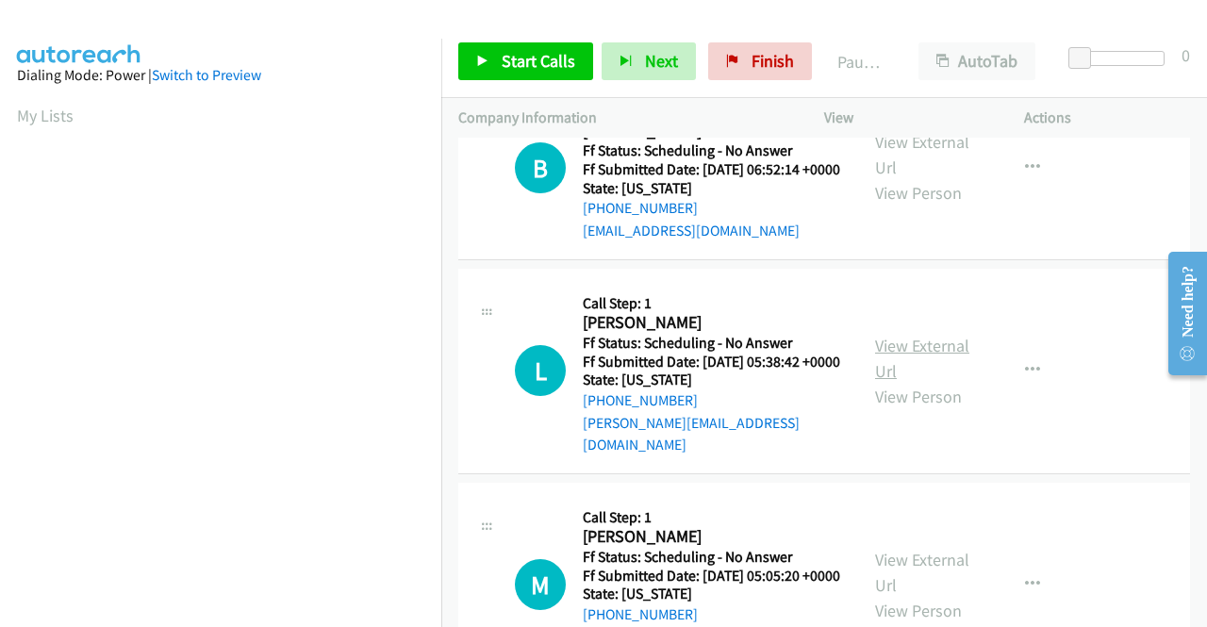
click at [919, 381] on link "View External Url" at bounding box center [922, 358] width 94 height 47
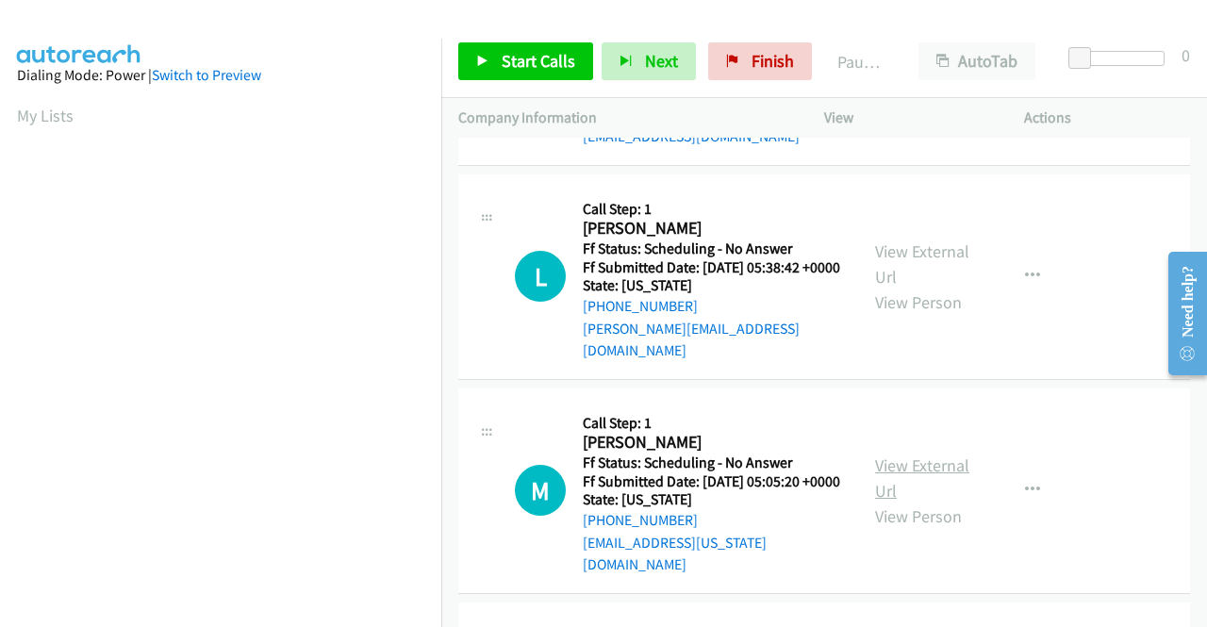
click at [892, 501] on link "View External Url" at bounding box center [922, 478] width 94 height 47
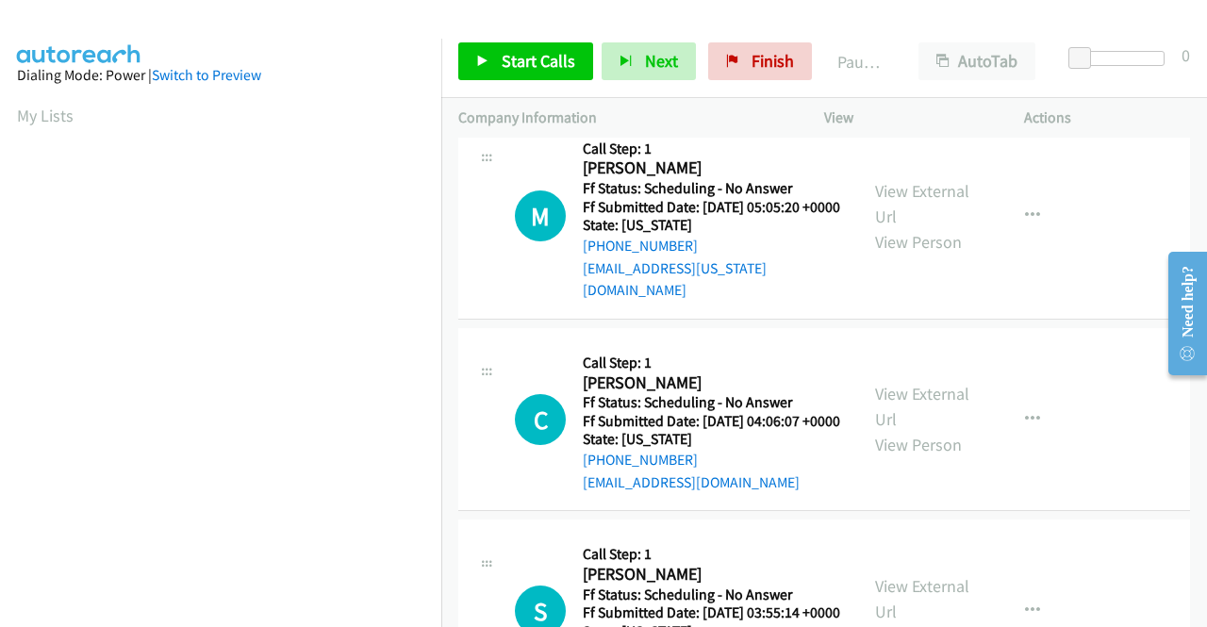
scroll to position [849, 0]
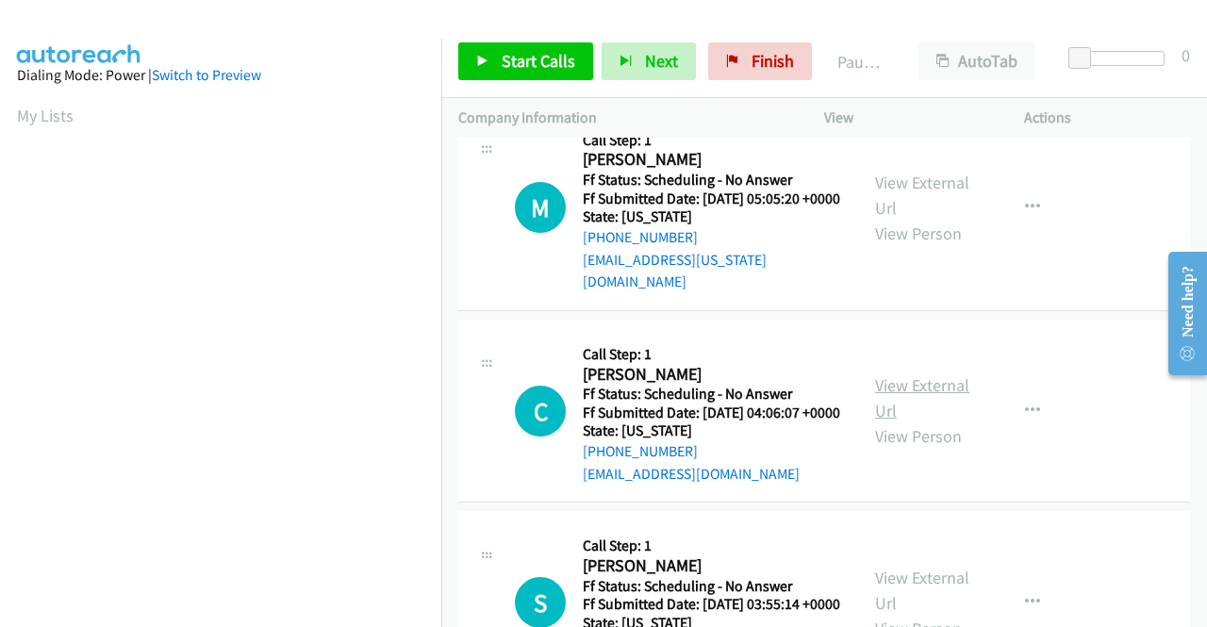
click at [939, 411] on link "View External Url" at bounding box center [922, 397] width 94 height 47
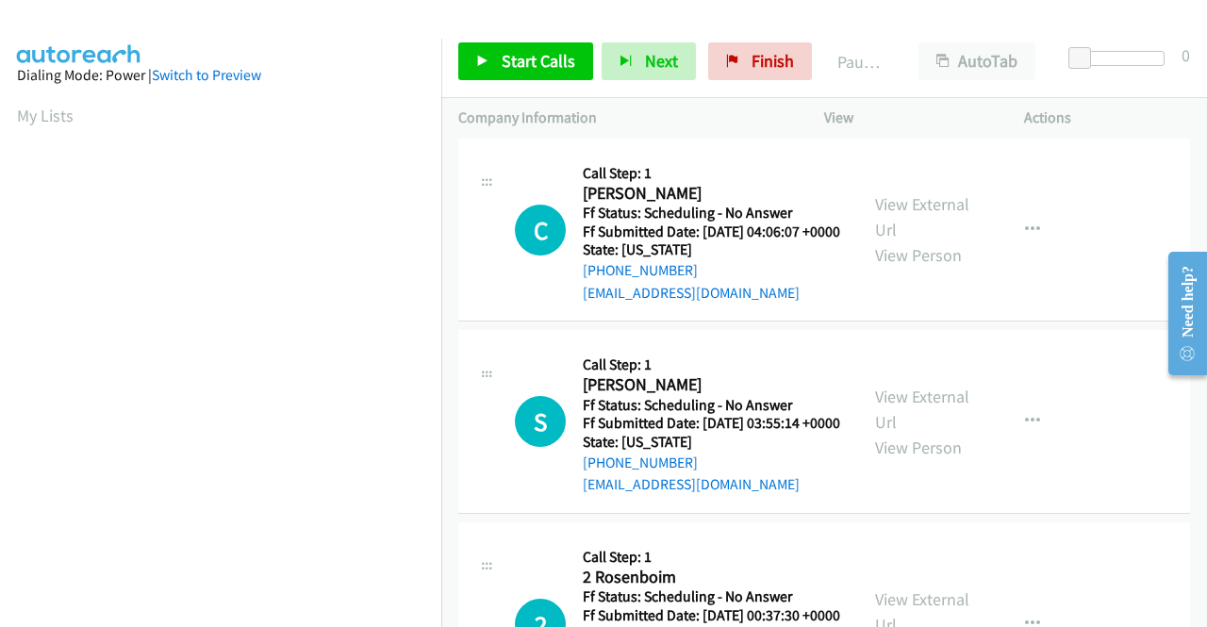
scroll to position [1037, 0]
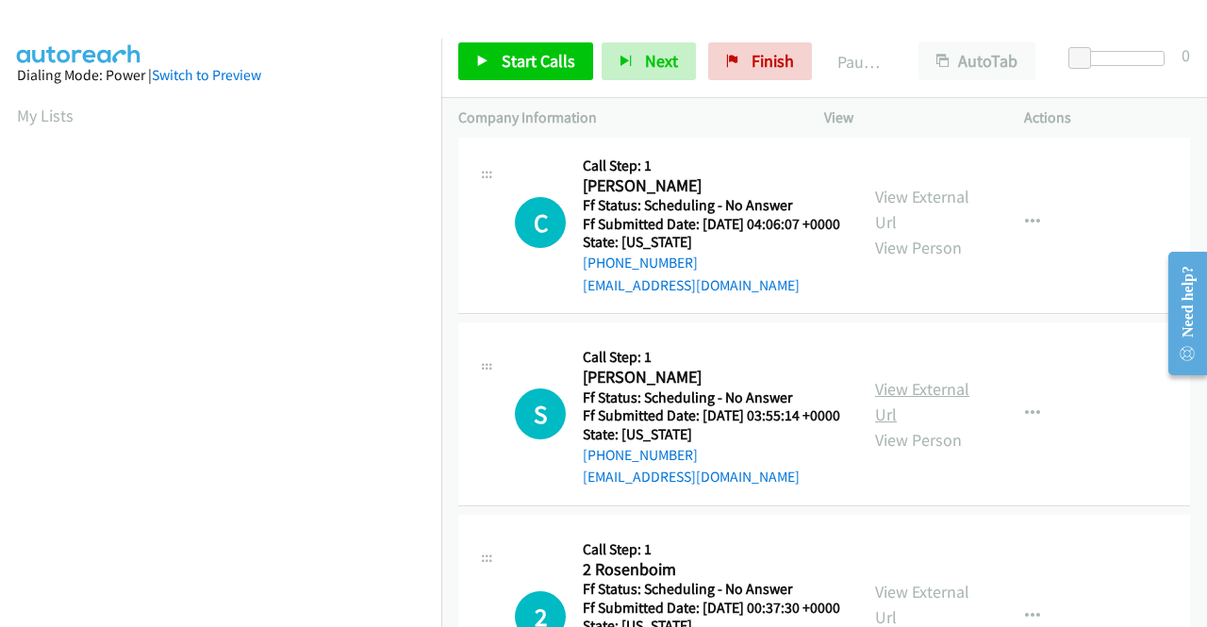
click at [902, 425] on link "View External Url" at bounding box center [922, 401] width 94 height 47
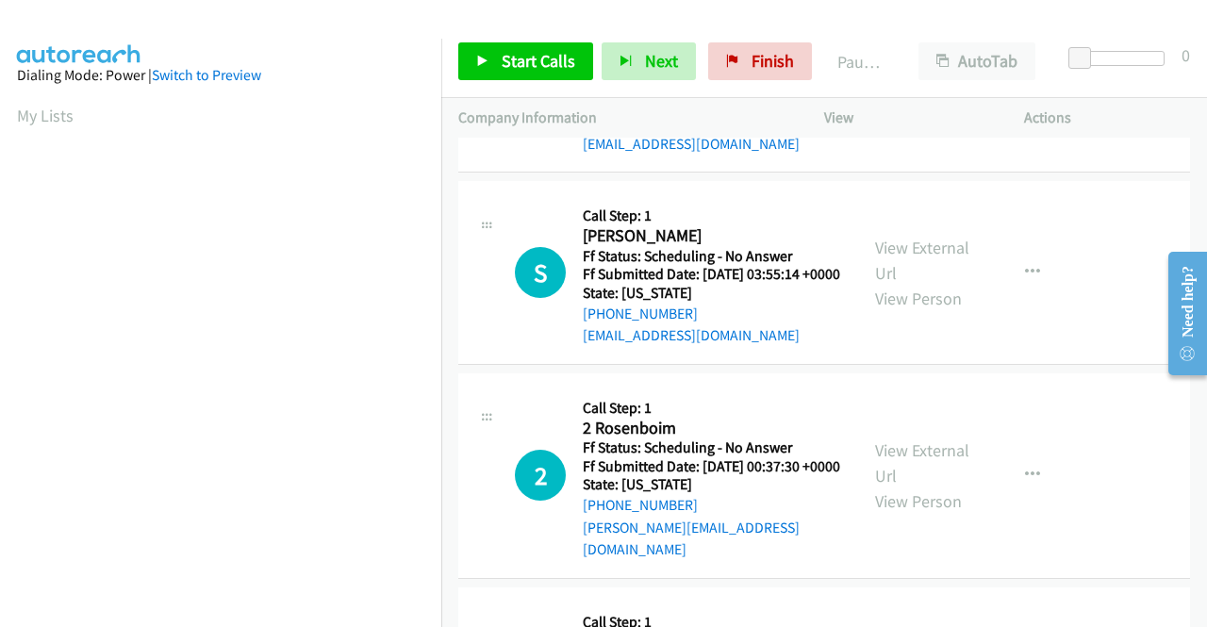
scroll to position [1320, 0]
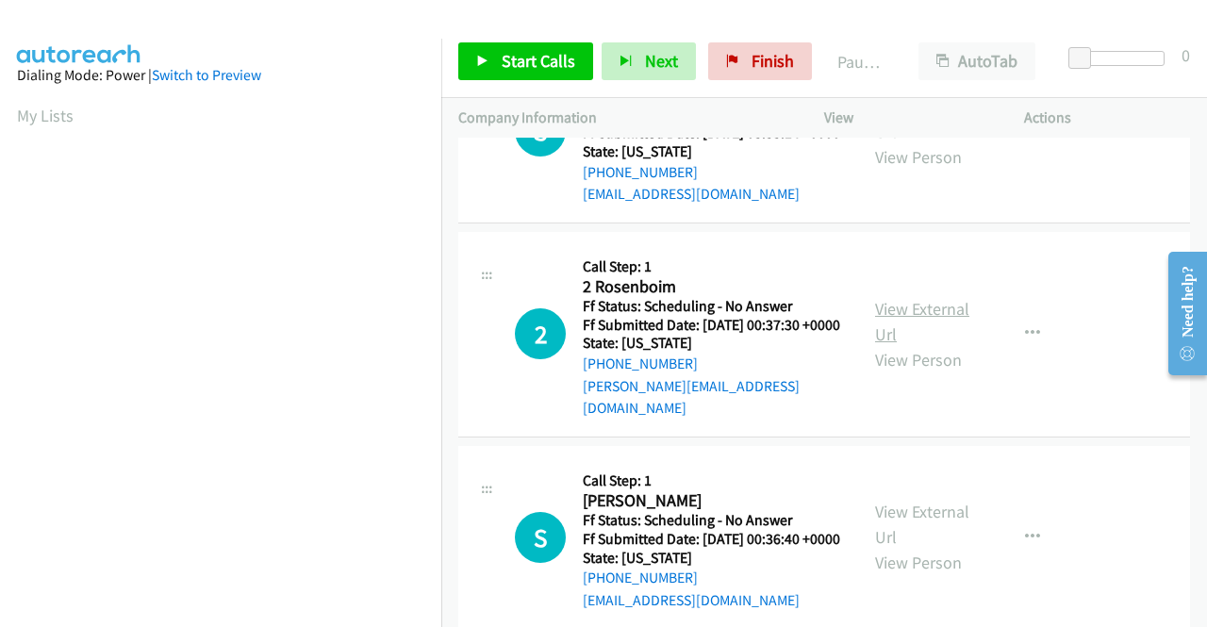
click at [913, 345] on link "View External Url" at bounding box center [922, 321] width 94 height 47
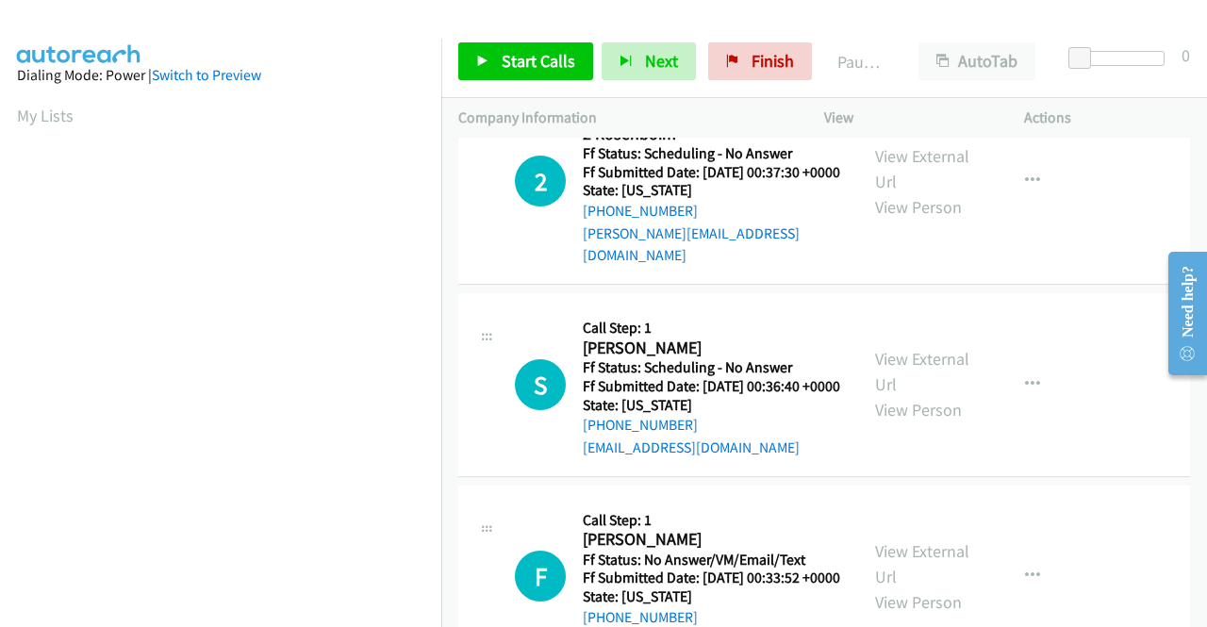
scroll to position [1509, 0]
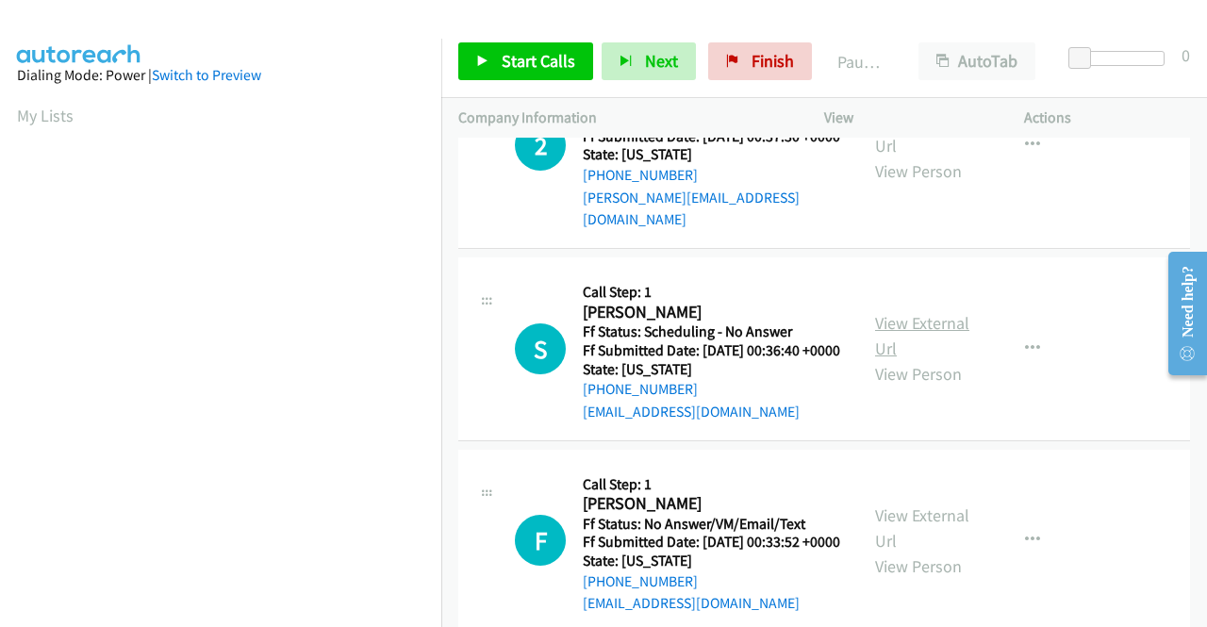
click at [896, 359] on link "View External Url" at bounding box center [922, 335] width 94 height 47
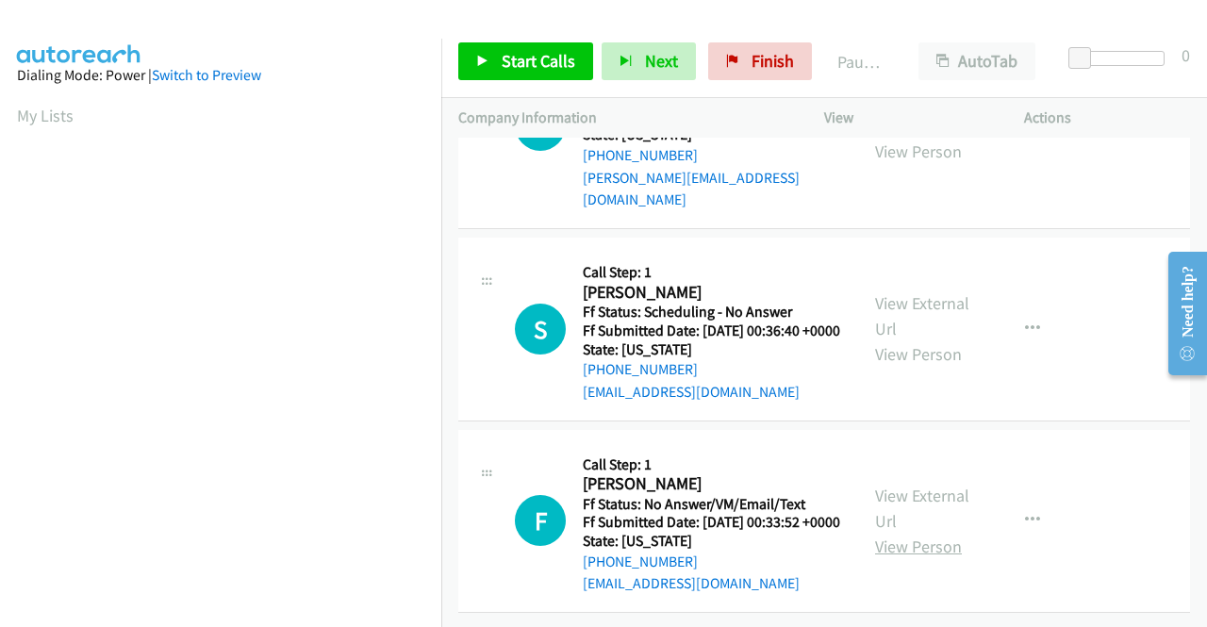
scroll to position [1635, 0]
click at [933, 485] on link "View External Url" at bounding box center [922, 508] width 94 height 47
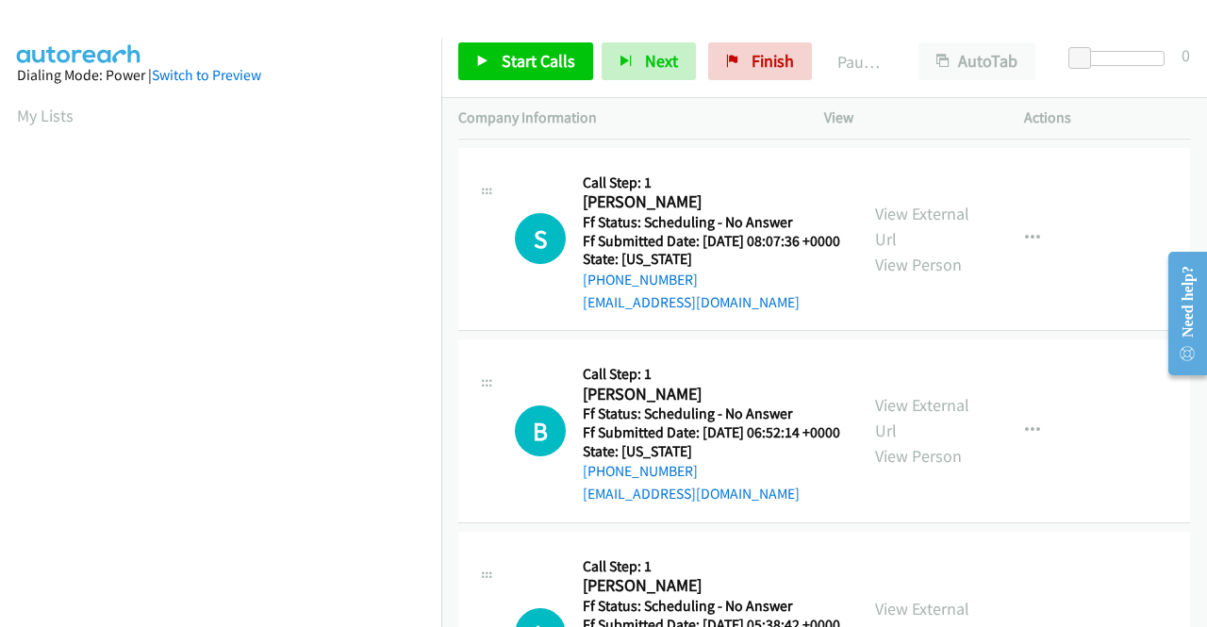
scroll to position [0, 0]
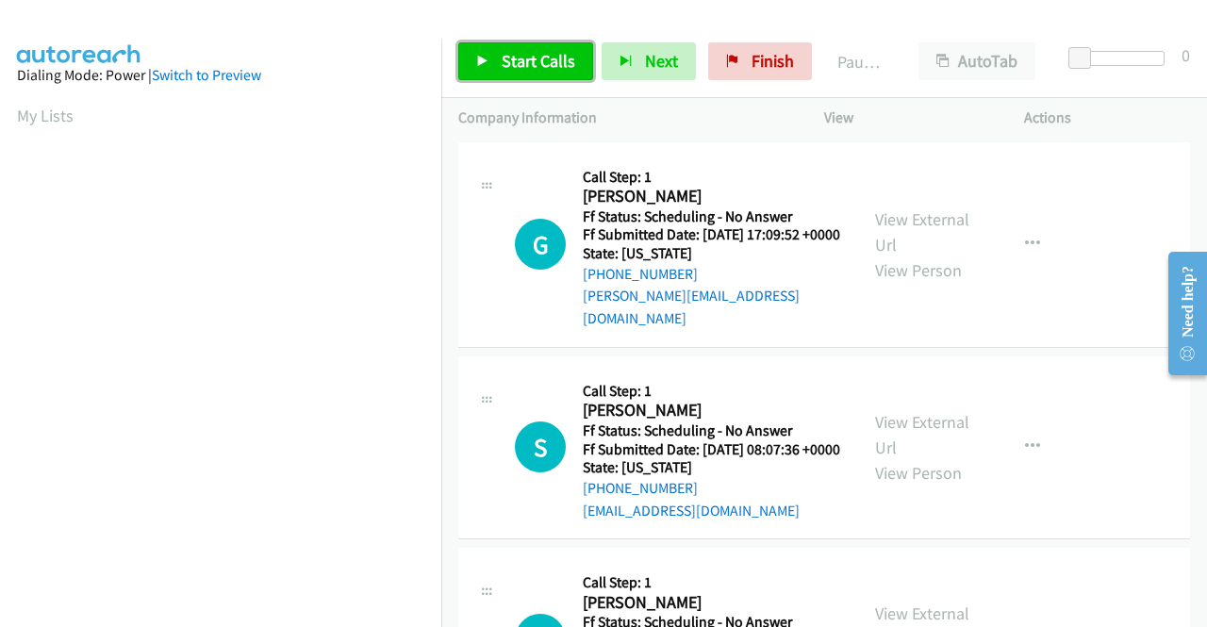
click at [492, 59] on link "Start Calls" at bounding box center [525, 61] width 135 height 38
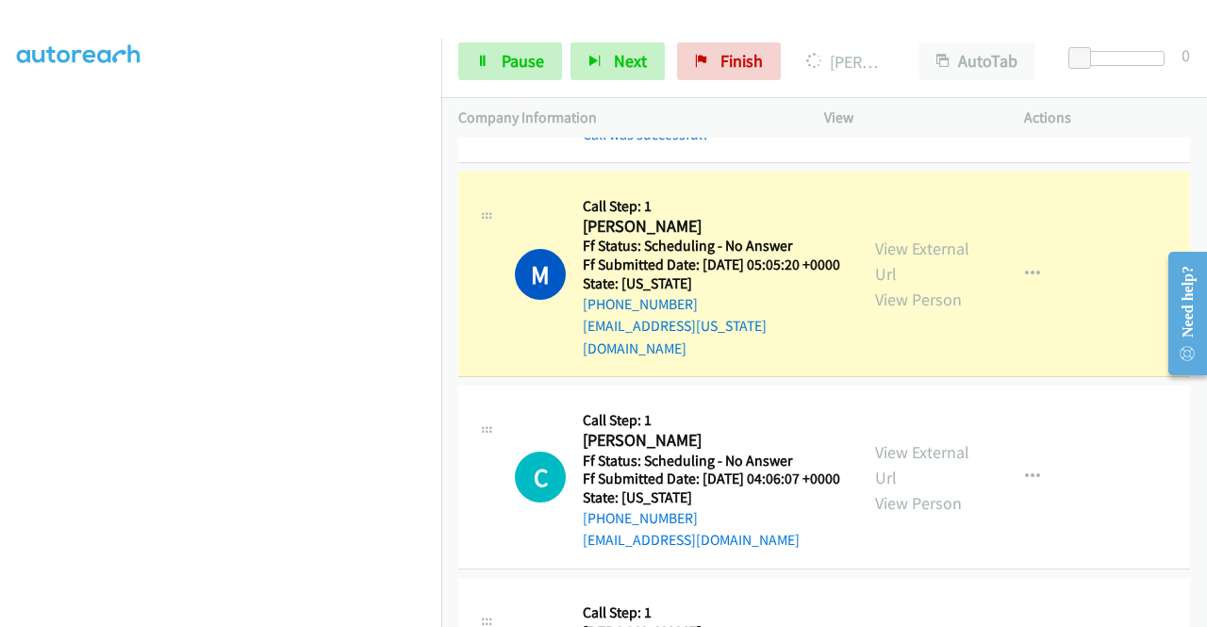
scroll to position [1037, 0]
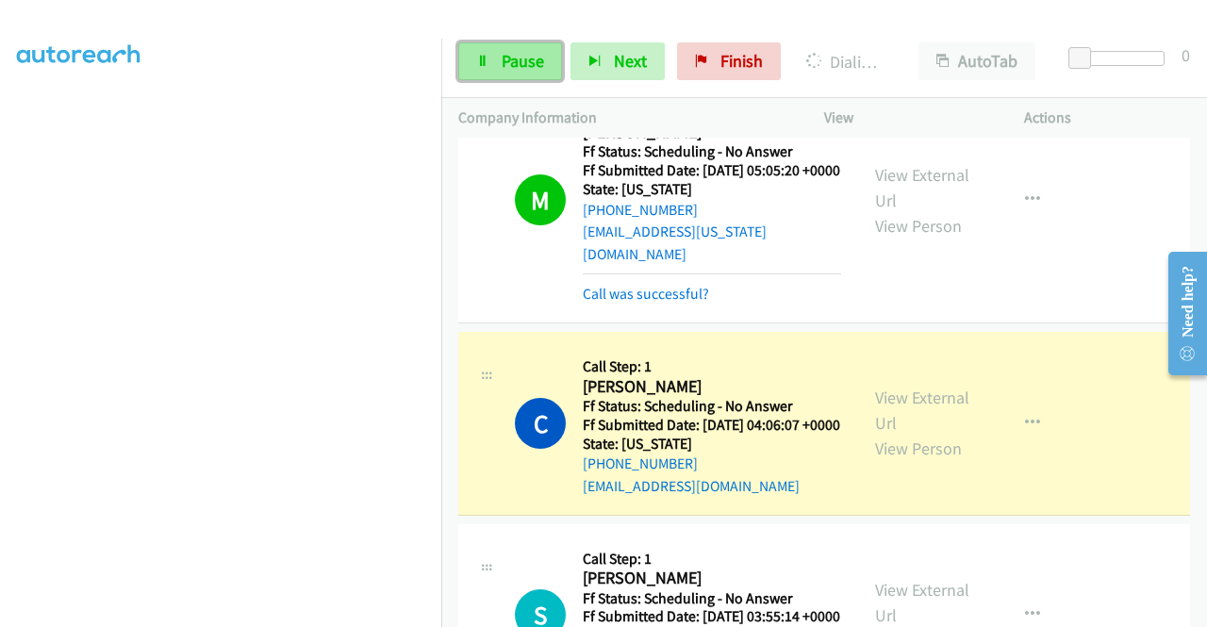
click at [493, 49] on link "Pause" at bounding box center [510, 61] width 104 height 38
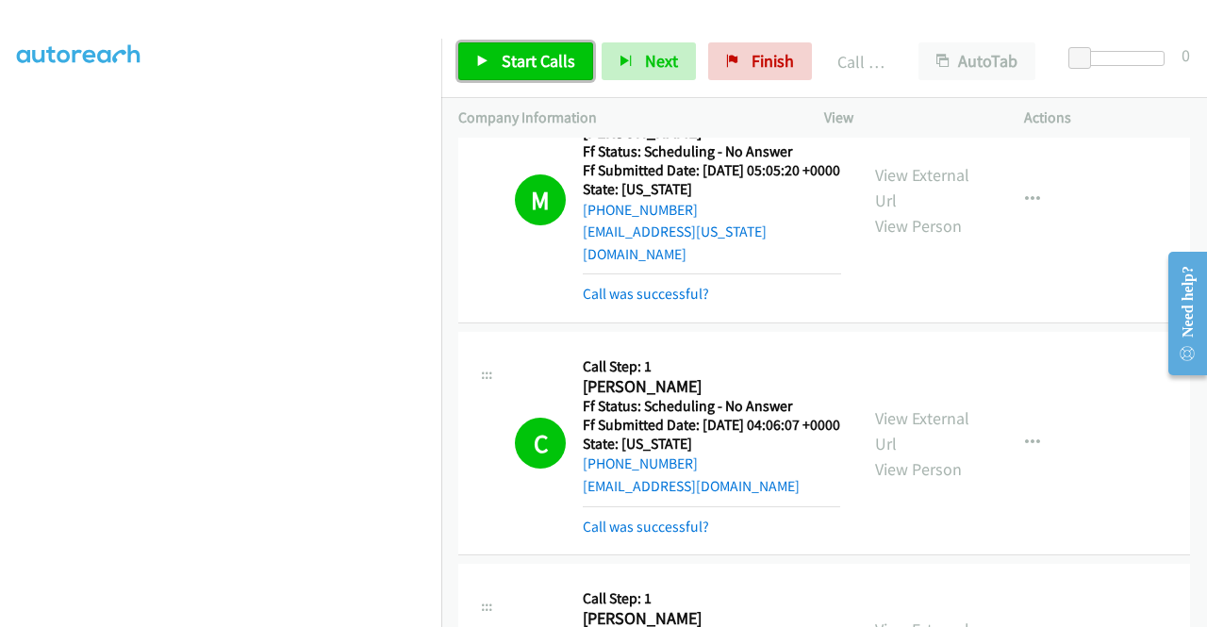
click at [555, 58] on span "Start Calls" at bounding box center [539, 61] width 74 height 22
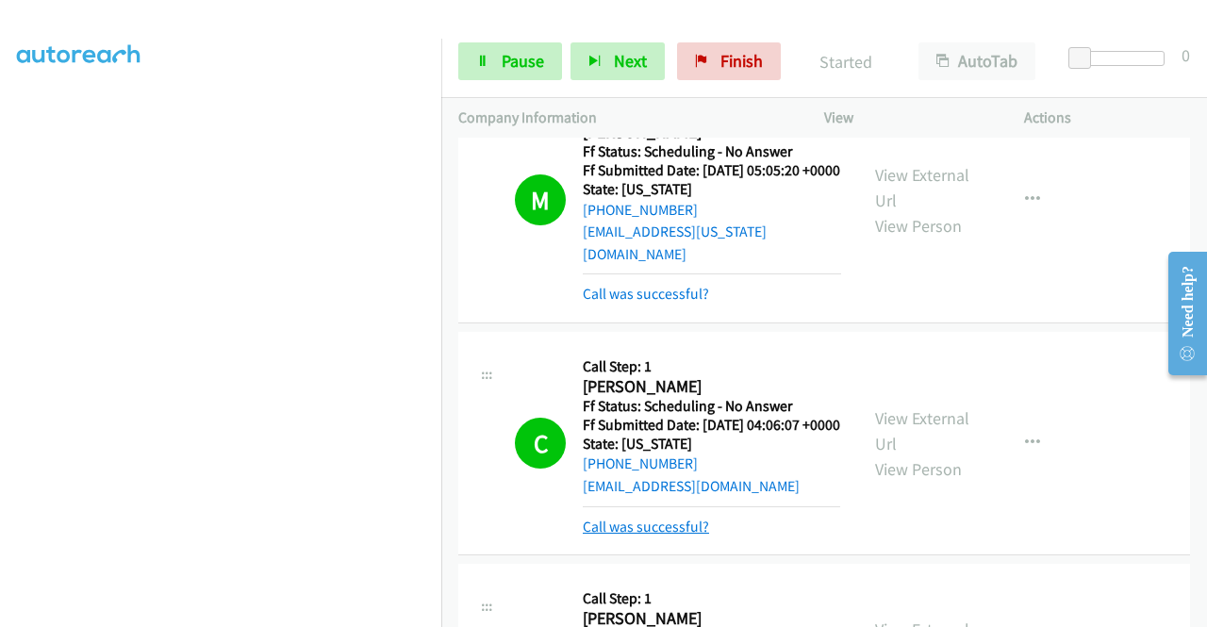
click at [661, 536] on link "Call was successful?" at bounding box center [646, 527] width 126 height 18
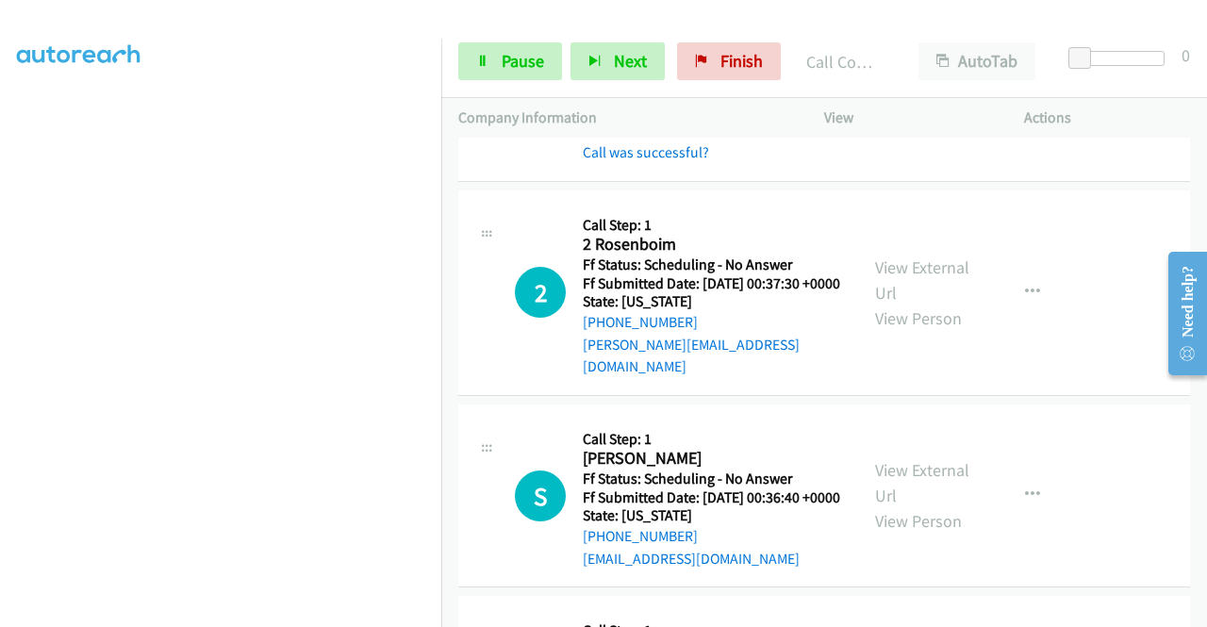
scroll to position [1698, 0]
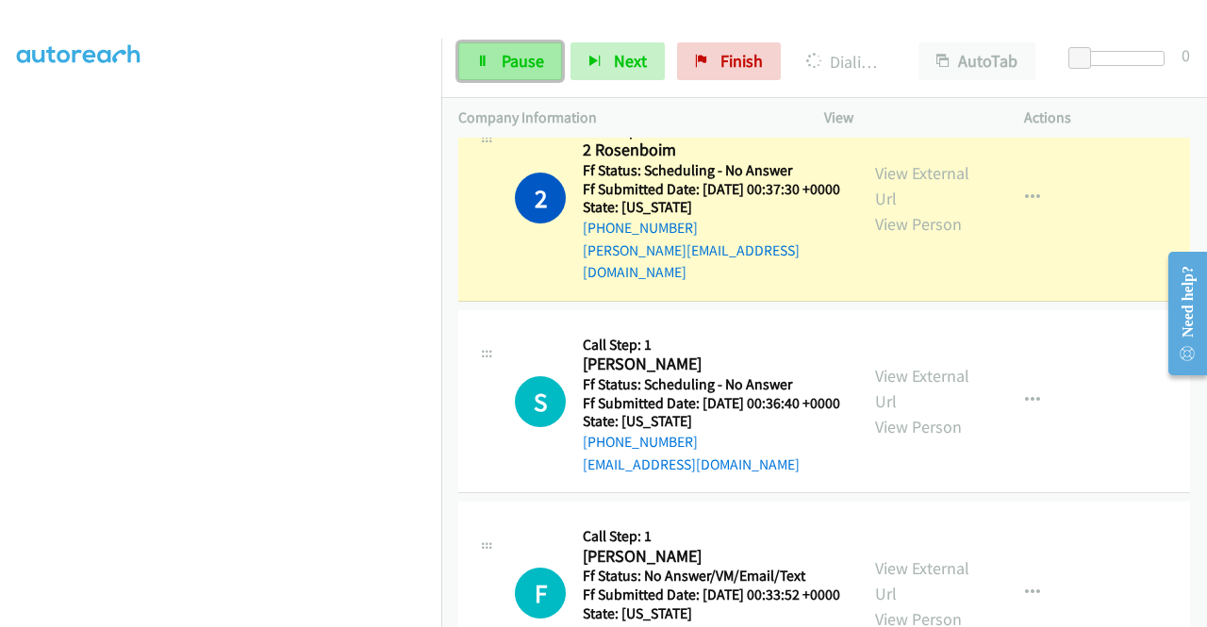
click at [495, 61] on link "Pause" at bounding box center [510, 61] width 104 height 38
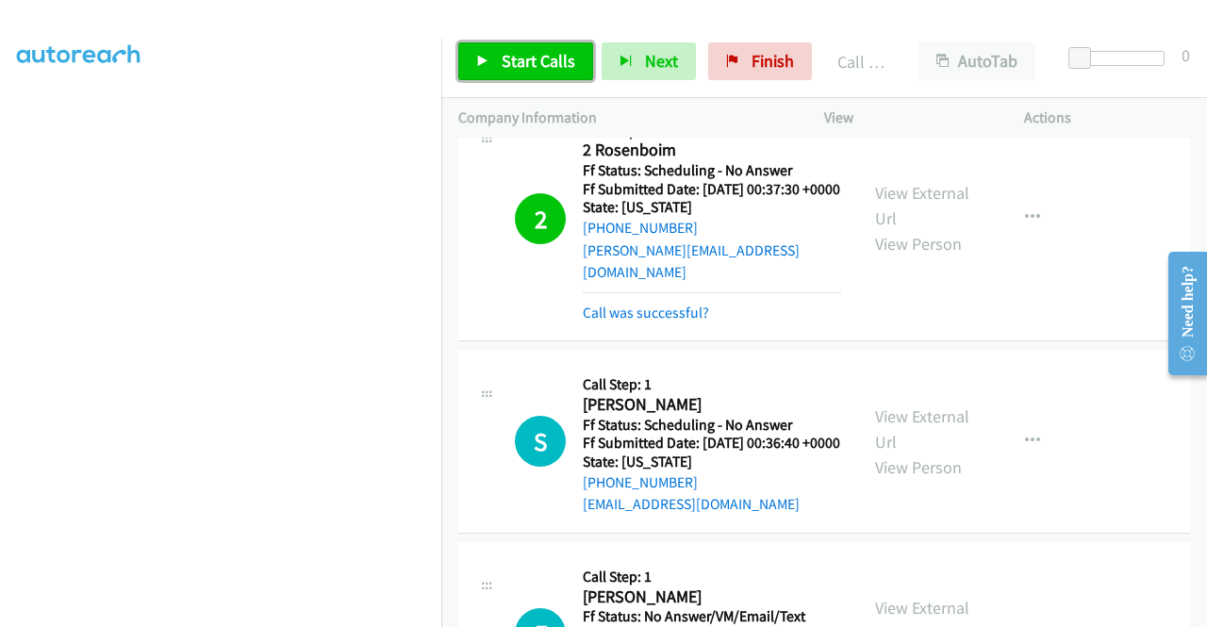
click at [544, 72] on link "Start Calls" at bounding box center [525, 61] width 135 height 38
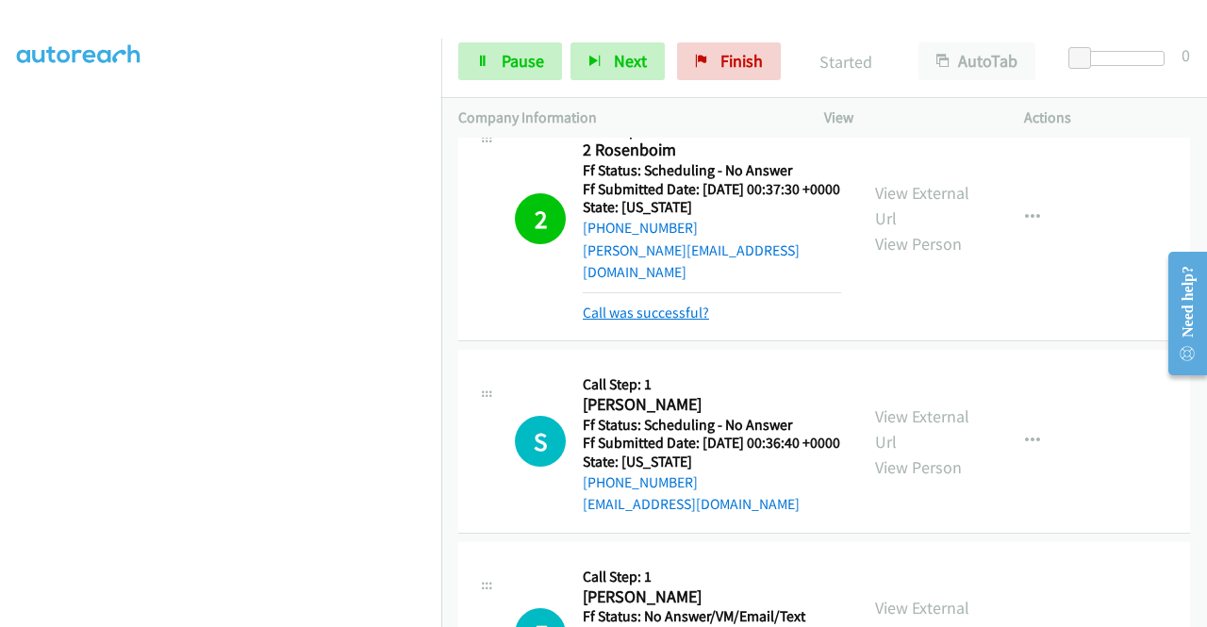
click at [652, 322] on link "Call was successful?" at bounding box center [646, 313] width 126 height 18
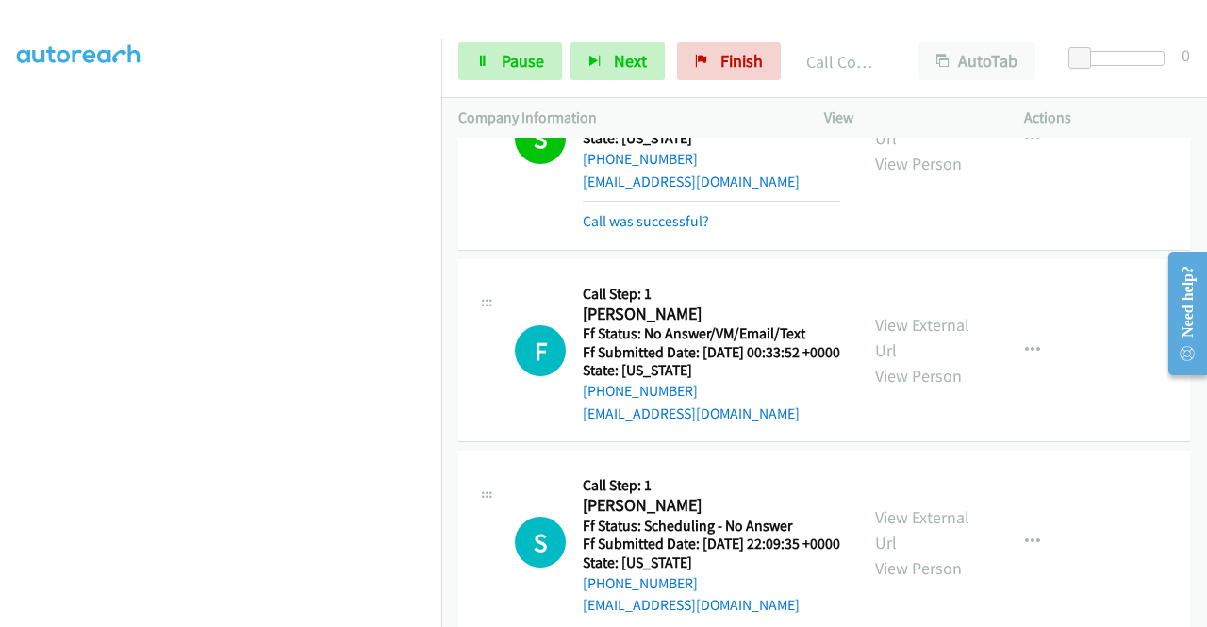
scroll to position [2095, 0]
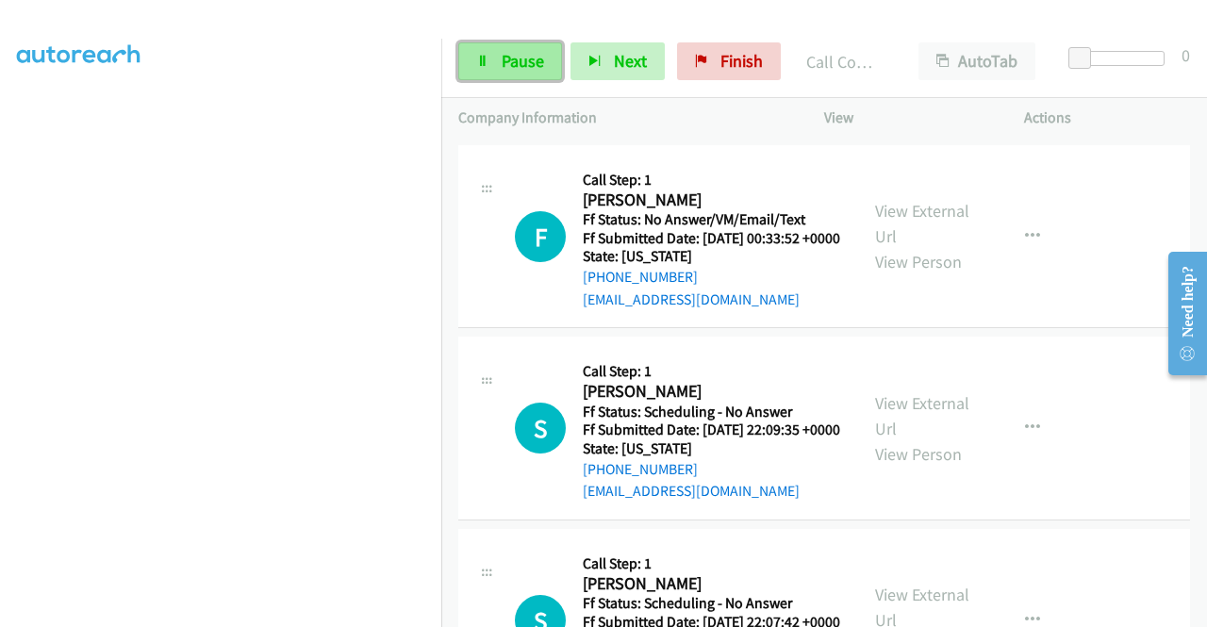
click at [518, 64] on span "Pause" at bounding box center [523, 61] width 42 height 22
